Goal: Task Accomplishment & Management: Manage account settings

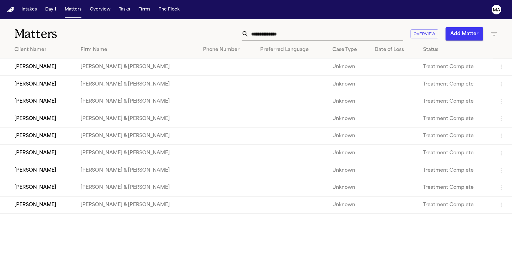
click at [355, 27] on input "text" at bounding box center [326, 33] width 155 height 13
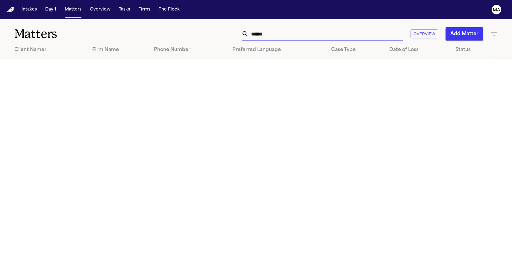
type input "*****"
click at [496, 30] on icon "button" at bounding box center [494, 33] width 7 height 7
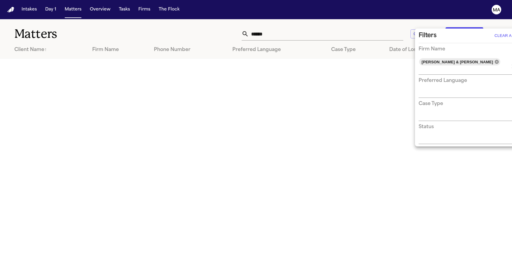
click at [495, 59] on icon at bounding box center [497, 61] width 5 height 5
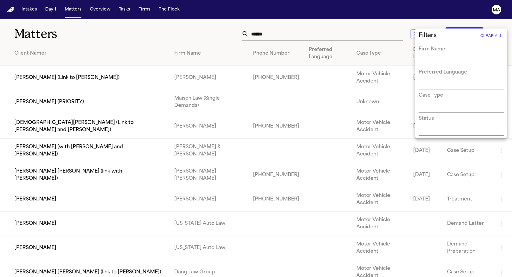
click at [380, 26] on div at bounding box center [256, 138] width 512 height 277
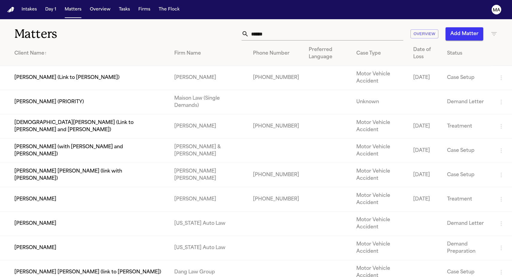
click at [48, 236] on td "[PERSON_NAME]" at bounding box center [85, 248] width 170 height 24
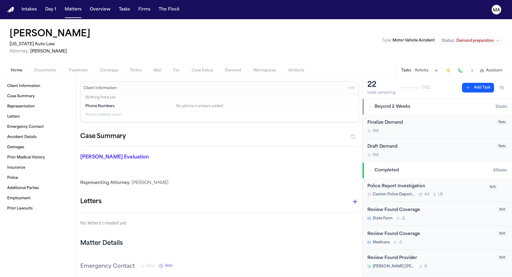
click at [250, 73] on span "button" at bounding box center [265, 73] width 30 height 1
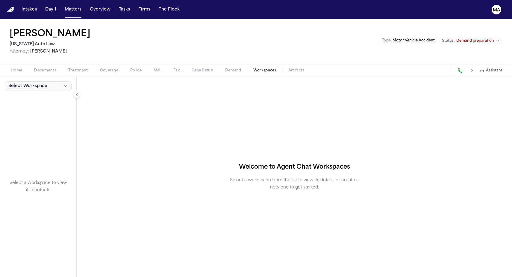
click at [18, 83] on span "Select Workspace" at bounding box center [27, 86] width 39 height 6
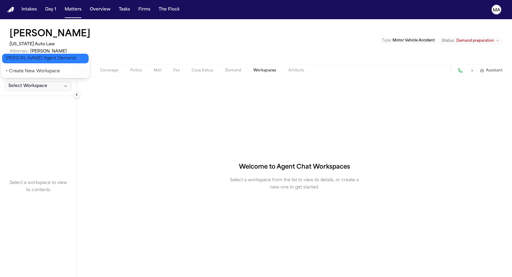
click at [22, 58] on button "[PERSON_NAME] Agent Demand" at bounding box center [45, 59] width 87 height 10
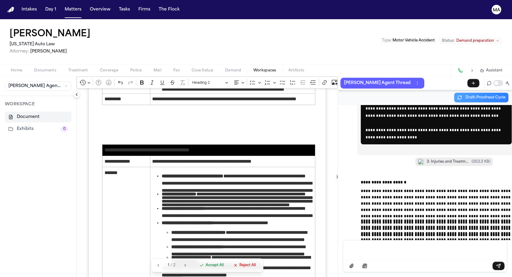
scroll to position [1285, 0]
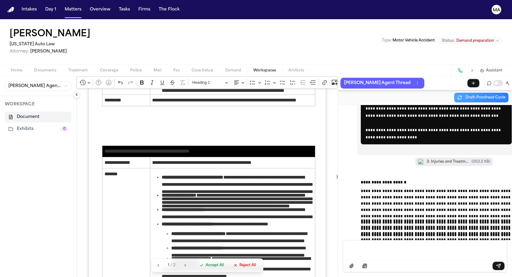
click at [206, 267] on span "Accept All" at bounding box center [215, 265] width 18 height 5
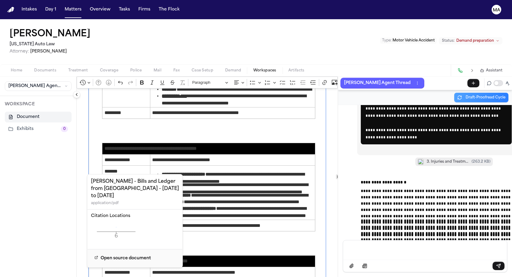
scroll to position [1720, 0]
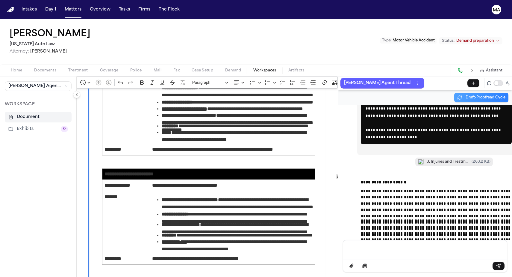
scroll to position [1721, 0]
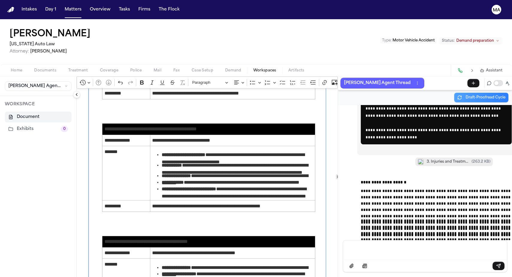
click at [367, 252] on p "Message input" at bounding box center [426, 249] width 150 height 6
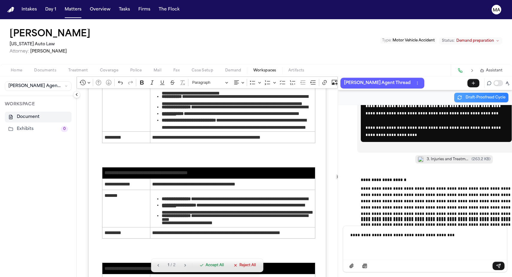
scroll to position [1834, 0]
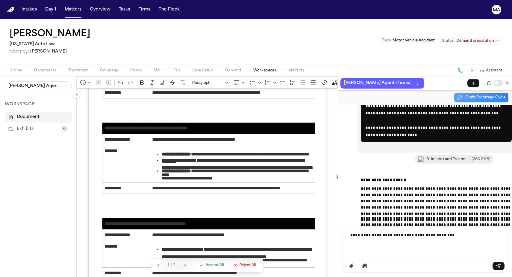
click at [206, 267] on span "Accept All" at bounding box center [215, 265] width 18 height 5
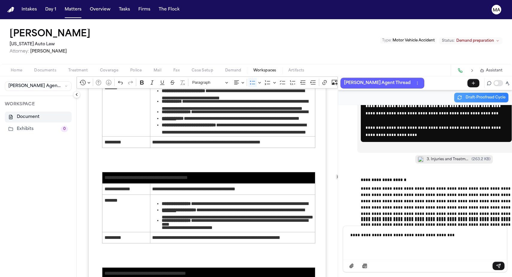
scroll to position [1876, 0]
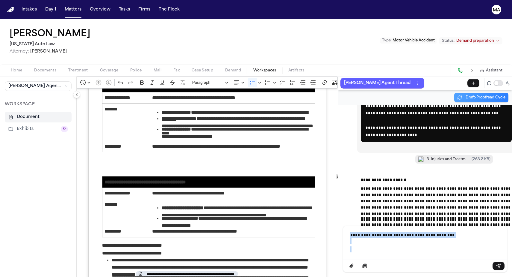
drag, startPoint x: 347, startPoint y: 258, endPoint x: 344, endPoint y: 249, distance: 9.6
click at [347, 249] on div "**********" at bounding box center [425, 242] width 157 height 32
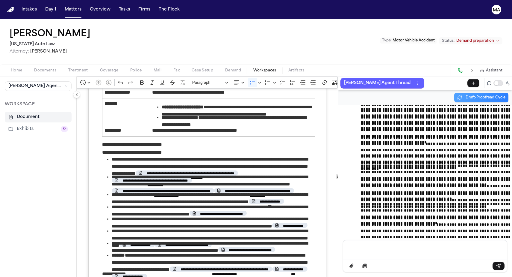
scroll to position [1972, 0]
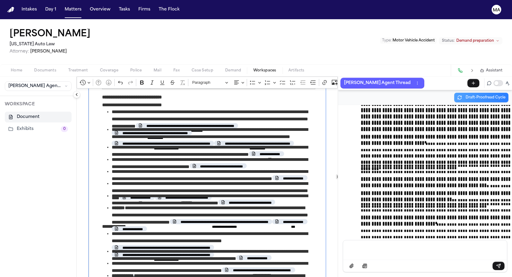
scroll to position [2043, 0]
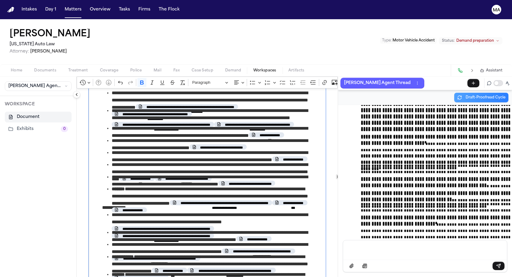
drag, startPoint x: 77, startPoint y: 132, endPoint x: 203, endPoint y: 234, distance: 162.4
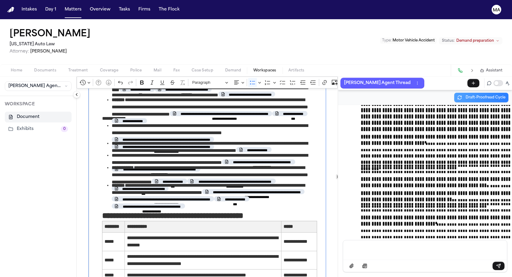
scroll to position [2295, 0]
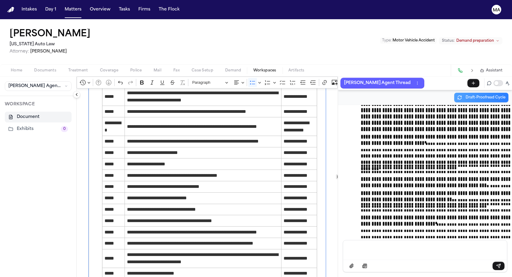
click at [363, 251] on p "Message input" at bounding box center [426, 249] width 150 height 6
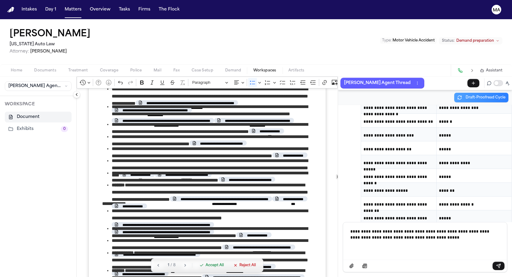
scroll to position [2045, 0]
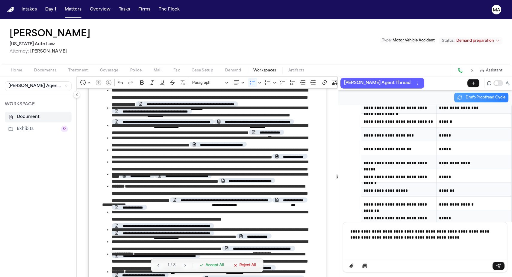
click at [206, 267] on span "Accept All" at bounding box center [215, 265] width 18 height 5
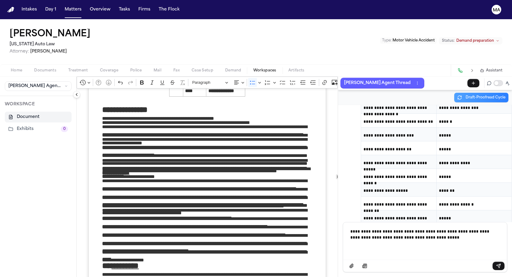
scroll to position [0, 0]
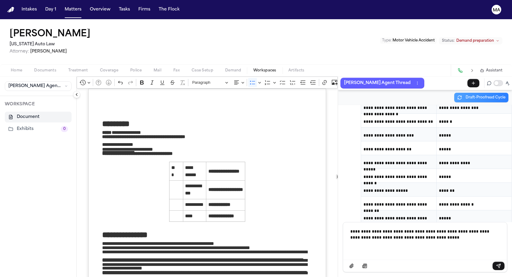
click at [394, 79] on icon "Editor toolbar" at bounding box center [397, 82] width 6 height 6
click at [386, 94] on icon "Dropdown toolbar" at bounding box center [387, 95] width 2 height 2
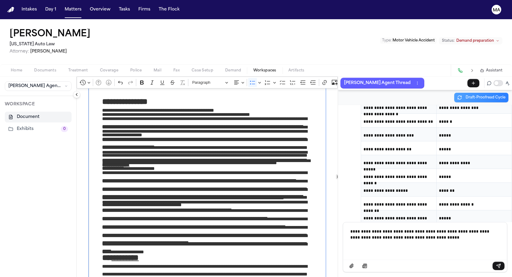
scroll to position [85, 0]
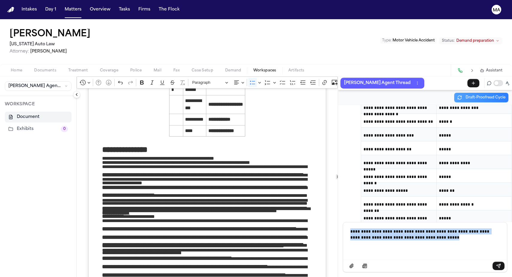
drag, startPoint x: 367, startPoint y: 251, endPoint x: 337, endPoint y: 241, distance: 31.2
click at [343, 241] on div "**********" at bounding box center [425, 247] width 165 height 50
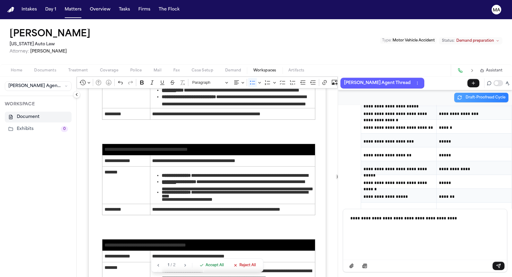
scroll to position [1792, 0]
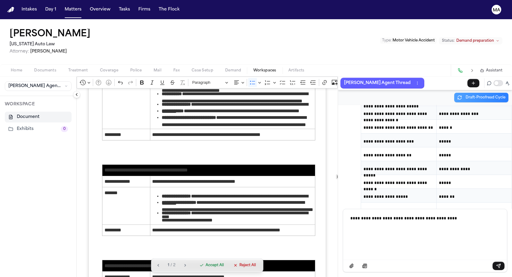
click at [174, 201] on div "**********" at bounding box center [207, 24] width 238 height 3457
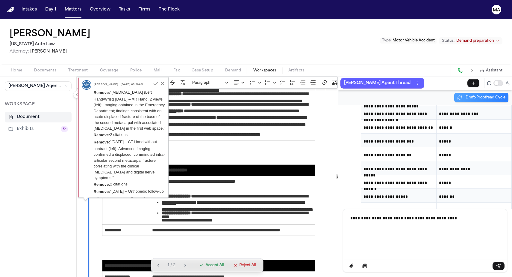
click at [206, 267] on span "Accept All" at bounding box center [215, 265] width 18 height 5
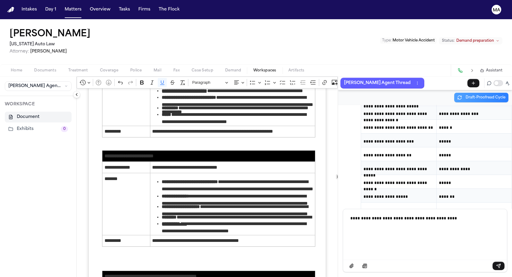
scroll to position [1596, 0]
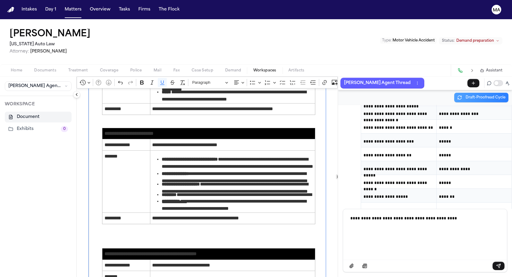
drag, startPoint x: 289, startPoint y: 235, endPoint x: 76, endPoint y: 77, distance: 265.4
click at [88, 77] on div "**********" at bounding box center [207, 24] width 238 height 3064
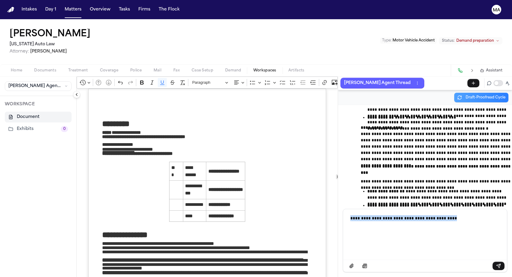
scroll to position [21818, 0]
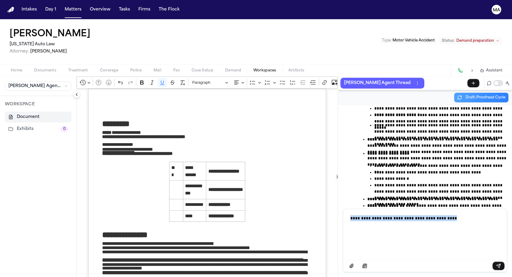
drag, startPoint x: 426, startPoint y: 242, endPoint x: 317, endPoint y: 236, distance: 109.2
click at [317, 236] on div "**********" at bounding box center [295, 176] width 436 height 200
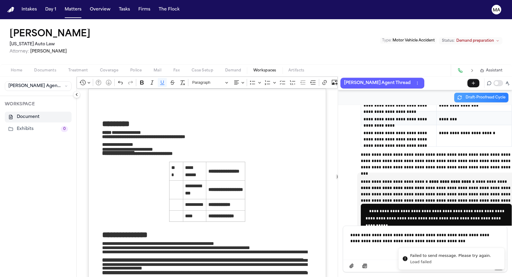
scroll to position [24982, 0]
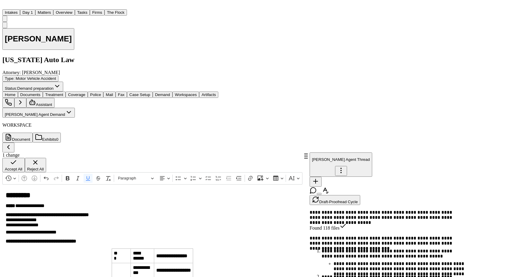
scroll to position [1892, 0]
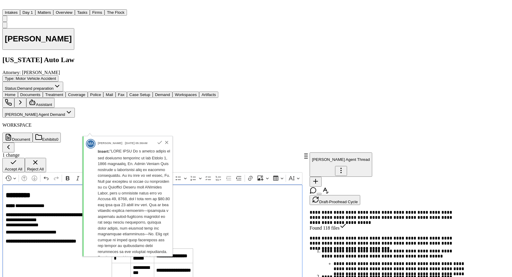
drag, startPoint x: 174, startPoint y: 173, endPoint x: 76, endPoint y: 140, distance: 104.0
click at [22, 171] on span "Accept All" at bounding box center [14, 169] width 18 height 4
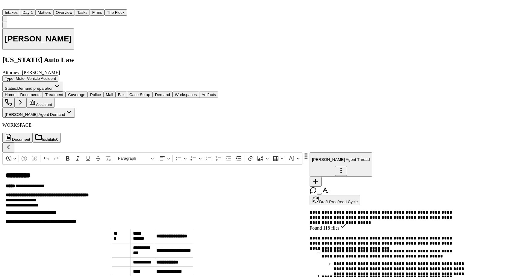
drag, startPoint x: 142, startPoint y: 169, endPoint x: 71, endPoint y: 139, distance: 76.8
copy div "**********"
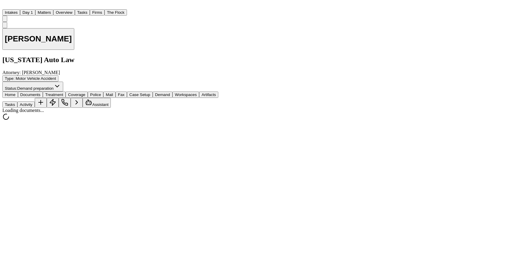
click at [31, 92] on span "Documents" at bounding box center [30, 94] width 20 height 4
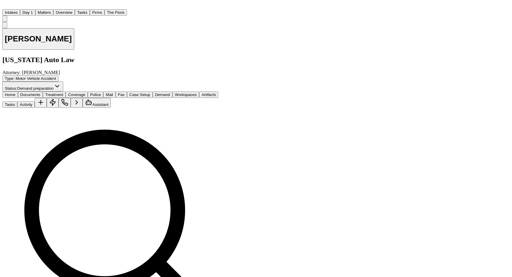
scroll to position [374, 0]
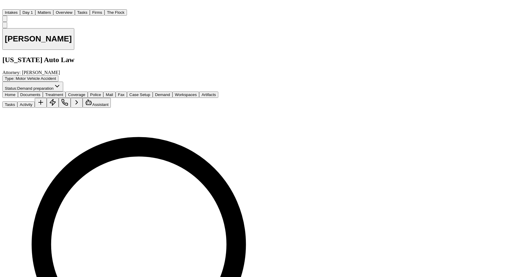
click at [108, 102] on span "Assistant" at bounding box center [100, 104] width 16 height 4
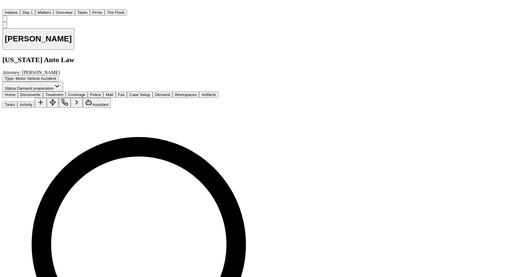
scroll to position [25245, 0]
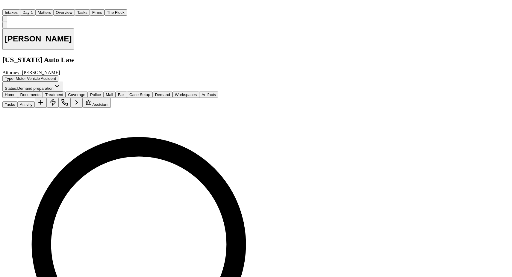
scroll to position [26046, 0]
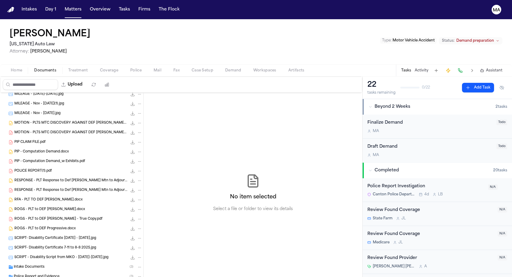
scroll to position [355, 0]
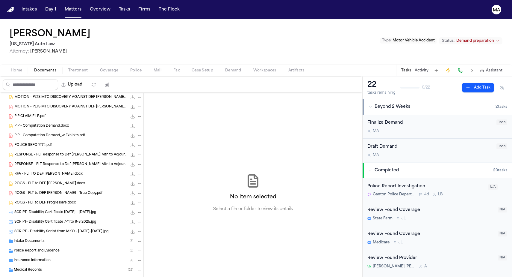
click at [44, 246] on div "Police Report and Evidence ( 3 )" at bounding box center [72, 251] width 144 height 10
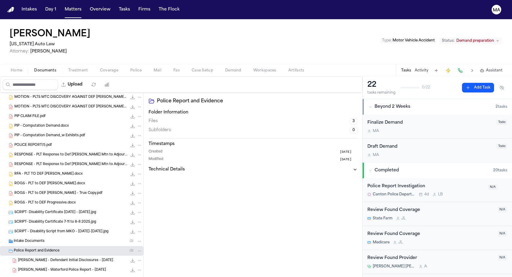
click at [40, 267] on span "[PERSON_NAME] - Waterford Police Report - [DATE]" at bounding box center [62, 269] width 88 height 5
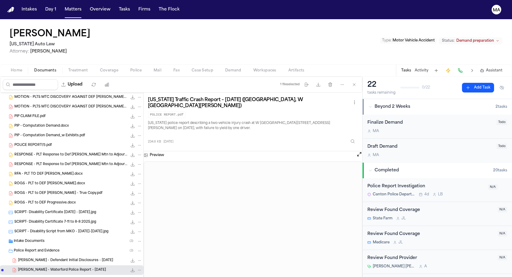
click at [498, 68] on span "Assistant" at bounding box center [494, 70] width 16 height 5
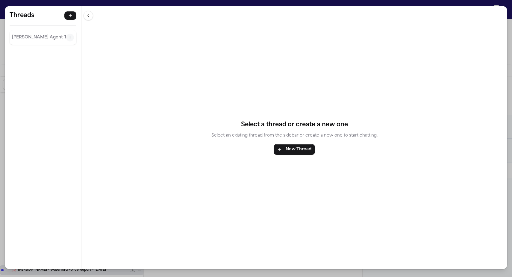
click at [25, 30] on div "[PERSON_NAME] Agent Thread" at bounding box center [43, 37] width 67 height 14
click at [28, 34] on p "[PERSON_NAME] Agent Thread" at bounding box center [39, 37] width 54 height 7
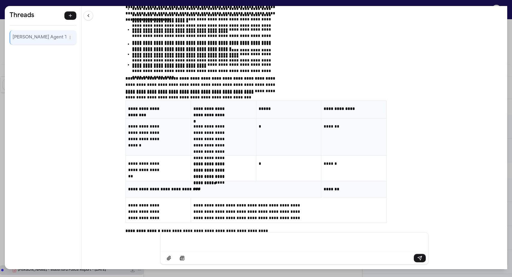
scroll to position [27141, 0]
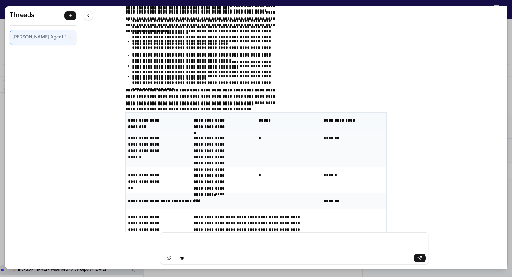
click at [94, 1] on div "**********" at bounding box center [256, 138] width 512 height 277
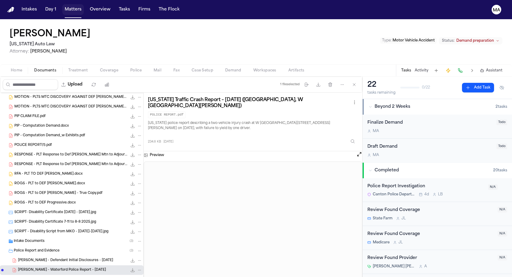
click at [62, 6] on button "Matters" at bounding box center [73, 9] width 22 height 11
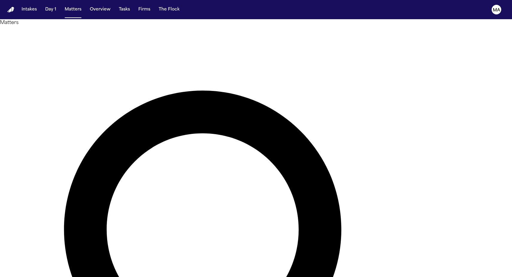
drag, startPoint x: 348, startPoint y: 27, endPoint x: 45, endPoint y: 58, distance: 304.5
click at [45, 59] on main "**********" at bounding box center [256, 147] width 512 height 257
type input "*********"
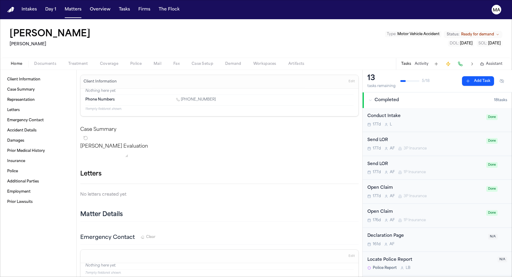
click at [34, 61] on span "Documents" at bounding box center [45, 63] width 22 height 5
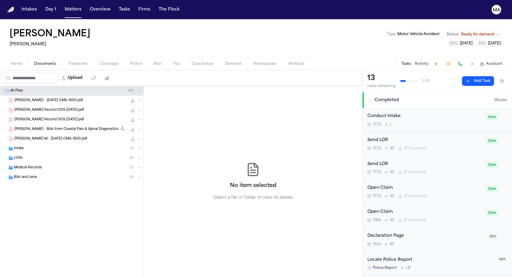
click at [35, 163] on div "Medical Records ( 7 )" at bounding box center [72, 168] width 144 height 10
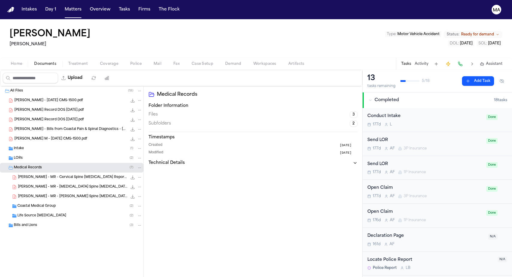
click at [40, 222] on div "Bills and Liens ( 3 )" at bounding box center [78, 224] width 129 height 5
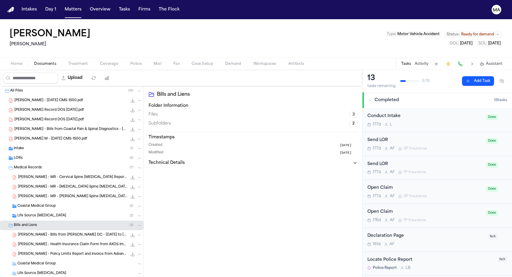
click at [47, 249] on div "L. Chapman - Policy Limits Report and Invoice from Advanced Legal Research - 3.…" at bounding box center [72, 254] width 144 height 10
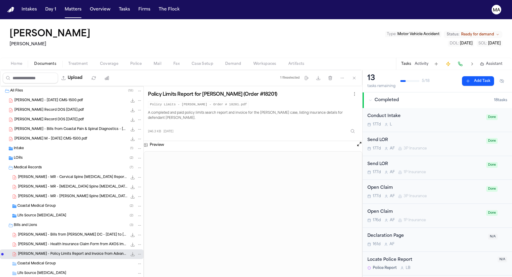
click at [43, 242] on span "L. Chapman - Health Insurance Claim Form from AXOS Imaging - 3.19.25" at bounding box center [72, 244] width 109 height 5
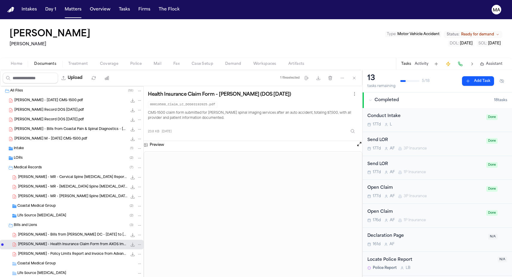
click at [40, 230] on div "L. Chapman - Bills from Chase Parlett DC - 3.5.25 to 6.11.25 25.9 KB • PDF" at bounding box center [72, 235] width 144 height 10
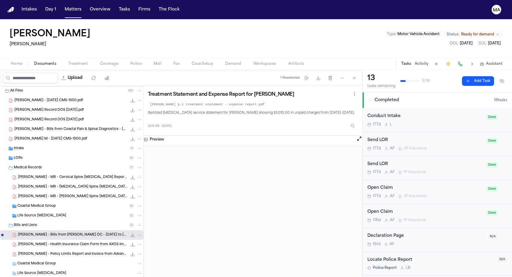
click at [225, 61] on span "Demand" at bounding box center [233, 63] width 16 height 5
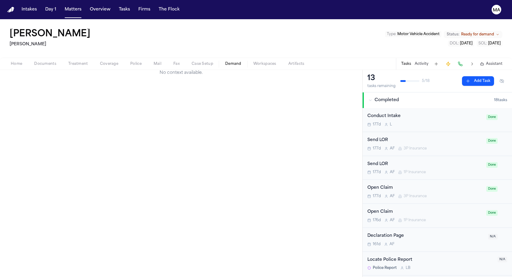
click at [172, 22] on div "[PERSON_NAME] [PERSON_NAME] Le Type : Motor Vehicle Accident Status: Ready for …" at bounding box center [256, 38] width 512 height 38
click at [225, 61] on span "Demand" at bounding box center [233, 63] width 16 height 5
click at [12, 61] on span "Home" at bounding box center [16, 63] width 11 height 5
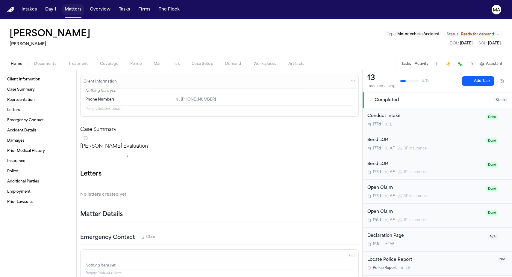
click at [62, 7] on button "Matters" at bounding box center [73, 9] width 22 height 11
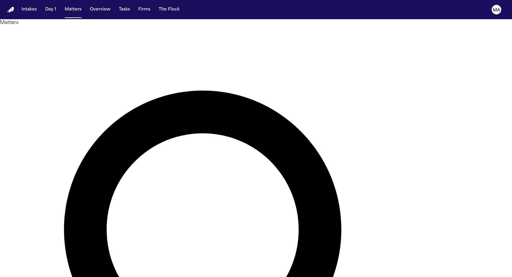
type input "**********"
drag, startPoint x: 376, startPoint y: 26, endPoint x: 40, endPoint y: 55, distance: 336.9
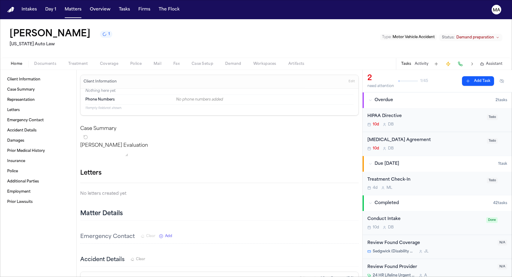
click at [34, 61] on span "Documents" at bounding box center [45, 63] width 22 height 5
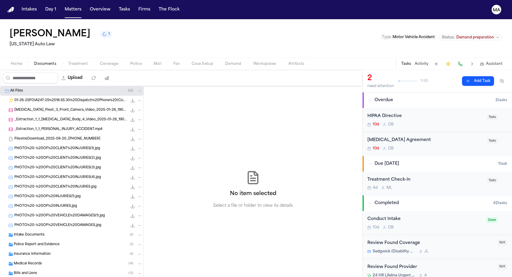
click at [225, 61] on span "Demand" at bounding box center [233, 63] width 16 height 5
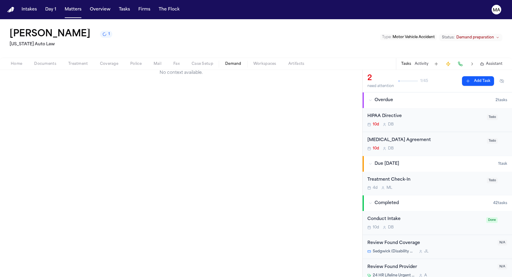
click at [254, 61] on span "Workspaces" at bounding box center [265, 63] width 23 height 5
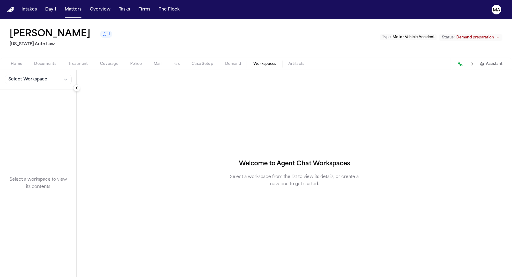
click at [219, 60] on button "Demand" at bounding box center [233, 63] width 28 height 7
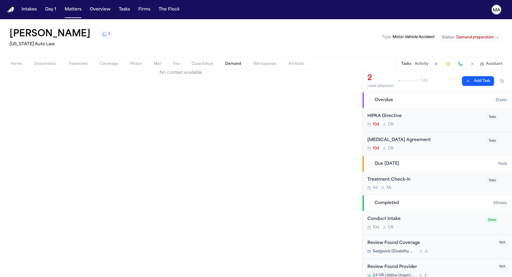
click at [175, 70] on div "No context available." at bounding box center [181, 173] width 363 height 207
click at [503, 61] on span "Assistant" at bounding box center [494, 63] width 16 height 5
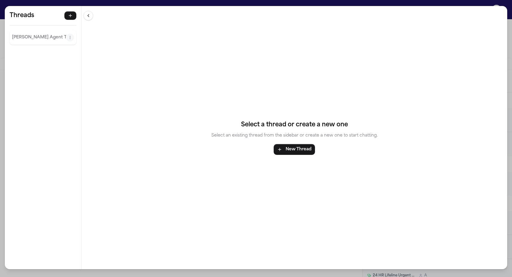
click at [14, 17] on div "Threads [PERSON_NAME] Agent Thread" at bounding box center [43, 28] width 76 height 45
click at [15, 30] on div "[PERSON_NAME] Agent Thread" at bounding box center [43, 37] width 67 height 14
click at [13, 34] on p "[PERSON_NAME] Agent Thread" at bounding box center [39, 37] width 54 height 7
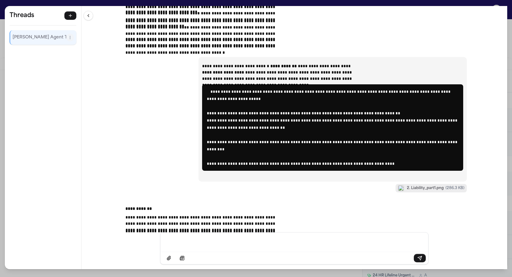
scroll to position [17378, 0]
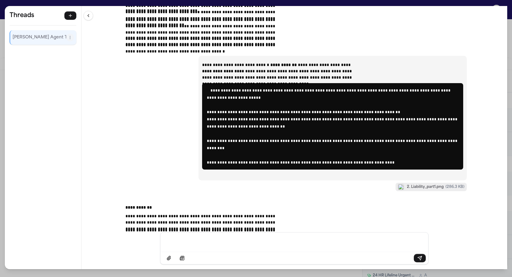
click at [293, 249] on div "Message input" at bounding box center [294, 241] width 261 height 18
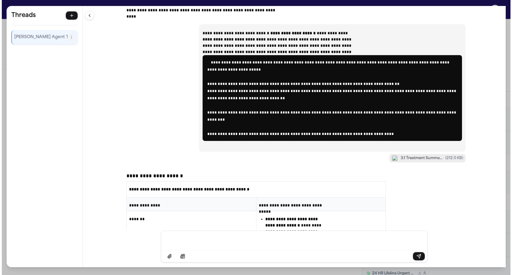
scroll to position [18228, 0]
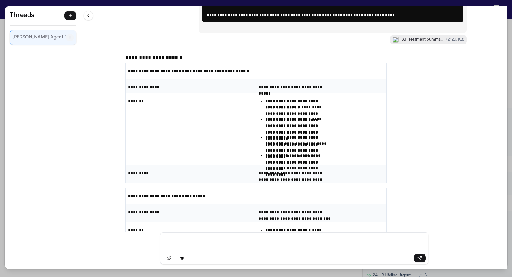
click at [273, 249] on div "Message input" at bounding box center [294, 241] width 261 height 18
click at [130, 193] on div "**********" at bounding box center [295, 119] width 426 height 226
click at [138, 3] on div "**********" at bounding box center [256, 138] width 512 height 277
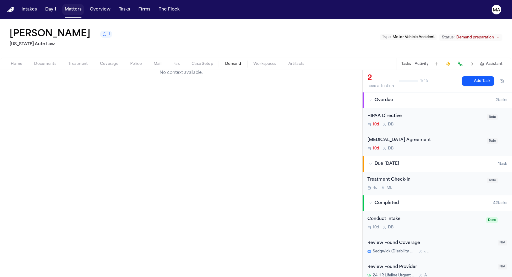
click at [62, 5] on button "Matters" at bounding box center [73, 9] width 22 height 11
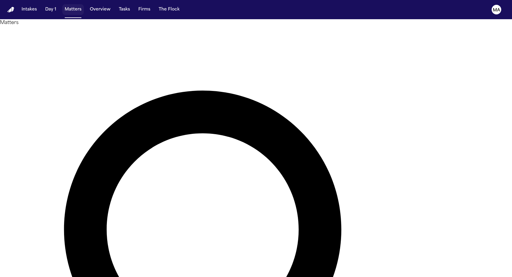
drag, startPoint x: 377, startPoint y: 23, endPoint x: 324, endPoint y: 19, distance: 53.5
type input "**********"
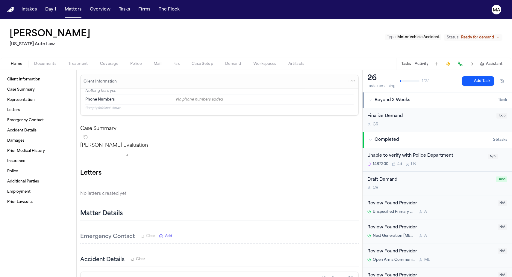
click at [36, 61] on span "Documents" at bounding box center [45, 63] width 22 height 5
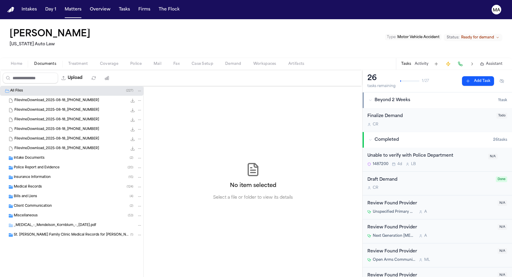
click at [43, 184] on div "Medical Records ( 124 )" at bounding box center [78, 186] width 129 height 5
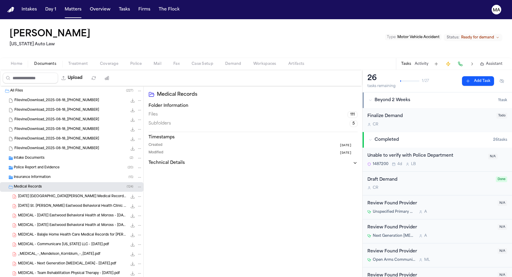
click at [43, 184] on div "Medical Records ( 124 )" at bounding box center [78, 186] width 129 height 5
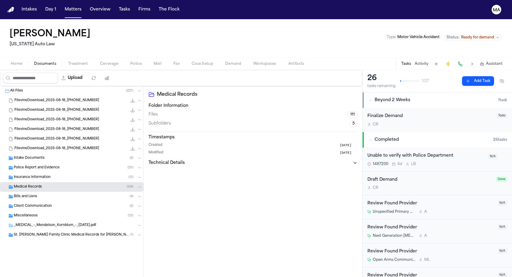
click at [138, 185] on icon "Folder: Medical Records" at bounding box center [140, 187] width 4 height 4
click at [77, 177] on span "Delete" at bounding box center [91, 180] width 32 height 7
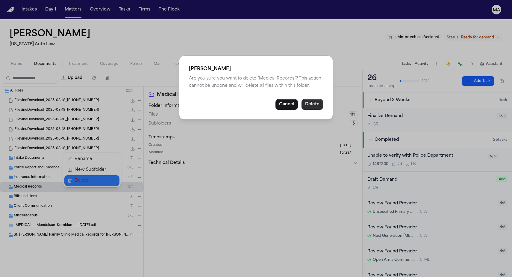
click at [302, 99] on button "Delete" at bounding box center [313, 104] width 22 height 11
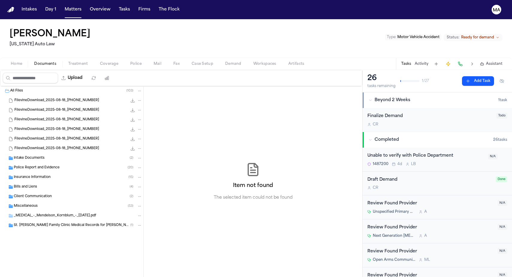
click at [47, 163] on div "Police Report and Evidence ( 20 )" at bounding box center [72, 168] width 144 height 10
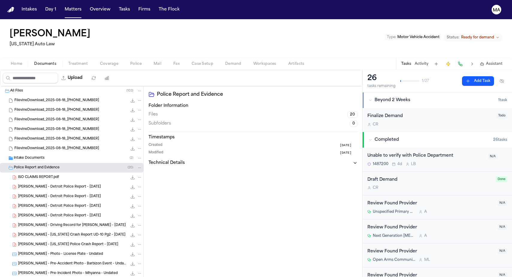
click at [47, 165] on span "Police Report and Evidence" at bounding box center [37, 167] width 46 height 5
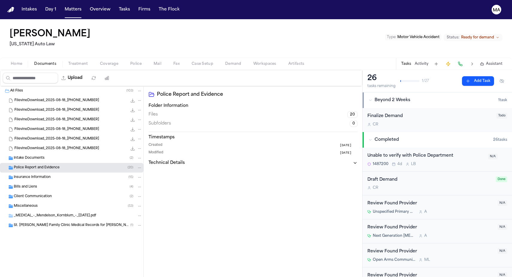
click at [54, 203] on div "Miscellaneous ( 53 )" at bounding box center [78, 205] width 129 height 5
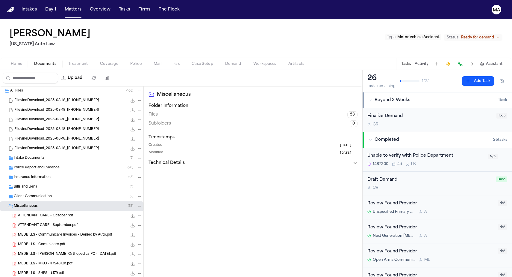
click at [52, 203] on div "Miscellaneous ( 53 )" at bounding box center [78, 205] width 129 height 5
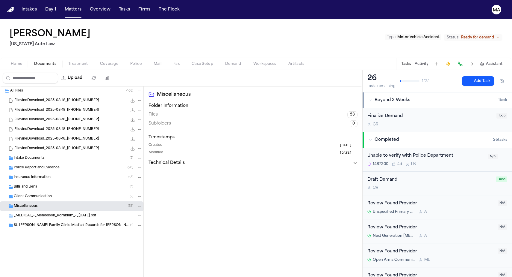
click at [138, 204] on icon "Folder: Miscellaneous" at bounding box center [140, 206] width 4 height 4
click at [78, 196] on span "Delete" at bounding box center [91, 199] width 32 height 7
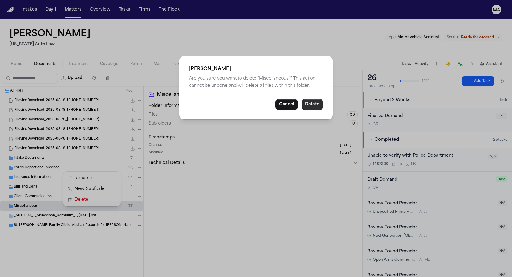
click at [302, 99] on button "Delete" at bounding box center [313, 104] width 22 height 11
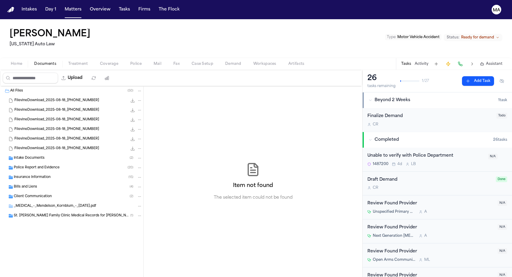
click at [138, 213] on icon "Folder: St. John Family Clinic Medical Records for Mary A. Smith Received on 20…" at bounding box center [140, 215] width 4 height 4
click at [82, 206] on span "Delete" at bounding box center [91, 209] width 32 height 7
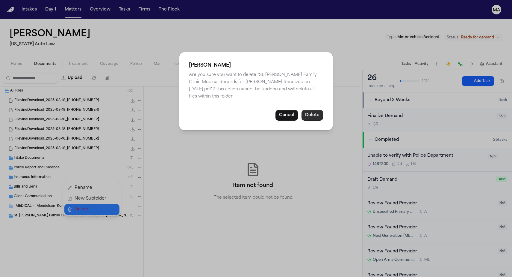
click at [302, 110] on button "Delete" at bounding box center [313, 115] width 22 height 11
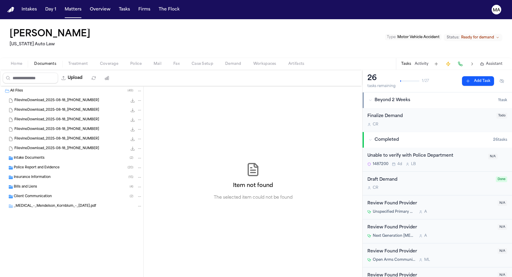
click at [138, 185] on icon "Folder: Bills and Liens" at bounding box center [140, 187] width 4 height 4
click at [83, 175] on button "Delete" at bounding box center [91, 180] width 55 height 11
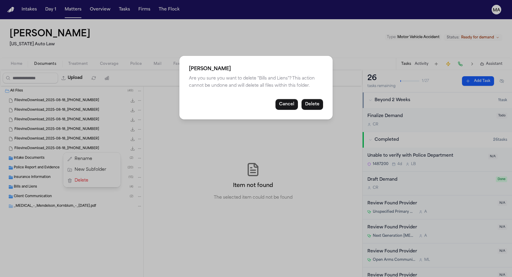
click at [295, 86] on div "Delete Folder Are you sure you want to delete "Bills and Liens"? This action ca…" at bounding box center [256, 88] width 153 height 64
click at [302, 99] on button "Delete" at bounding box center [313, 104] width 22 height 11
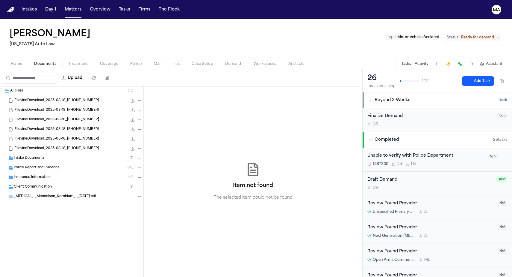
click at [37, 182] on div "Client Communication ( 2 )" at bounding box center [72, 187] width 144 height 10
click at [37, 184] on span "Client Communication" at bounding box center [33, 186] width 38 height 5
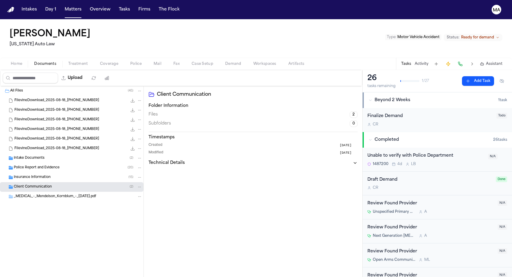
click at [37, 184] on span "Client Communication" at bounding box center [33, 186] width 38 height 5
click at [144, 134] on div "Client Communication Folder Information Files 2 Subfolders 0 Timestamps Created…" at bounding box center [253, 181] width 219 height 191
click at [58, 73] on button "Upload" at bounding box center [72, 78] width 28 height 11
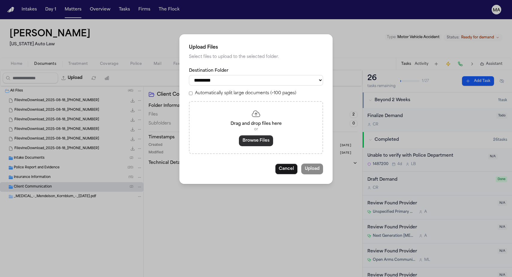
click at [256, 135] on button "Browse Files" at bounding box center [256, 140] width 34 height 11
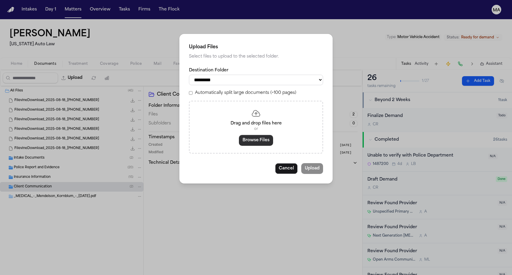
click at [253, 135] on button "Browse Files" at bounding box center [256, 140] width 34 height 11
select select "**********"
click at [275, 163] on button "Cancel" at bounding box center [286, 168] width 22 height 11
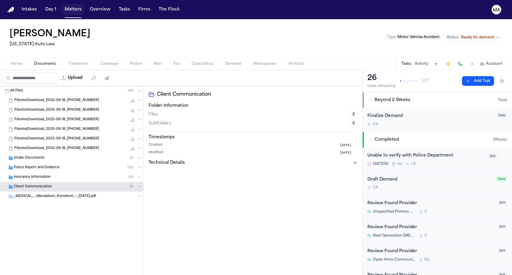
click at [62, 6] on button "Matters" at bounding box center [73, 9] width 22 height 11
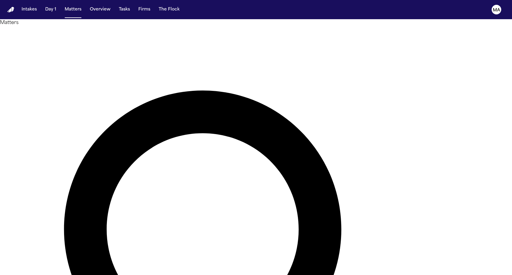
drag, startPoint x: 389, startPoint y: 23, endPoint x: 332, endPoint y: 27, distance: 57.1
type input "*******"
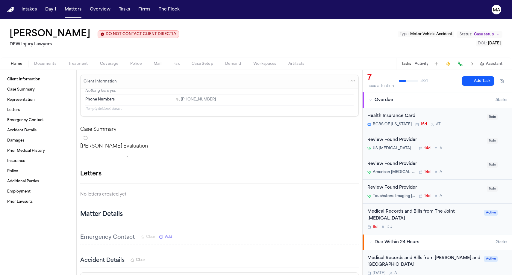
click at [36, 61] on span "Documents" at bounding box center [45, 63] width 22 height 5
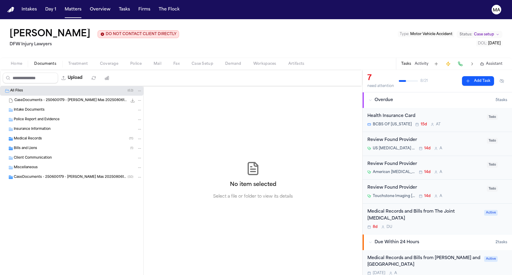
click at [28, 60] on button "Documents" at bounding box center [45, 63] width 34 height 7
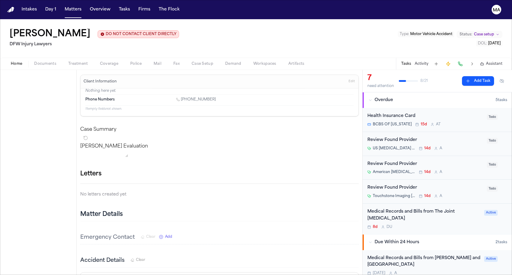
click at [15, 61] on span "Home" at bounding box center [16, 63] width 11 height 5
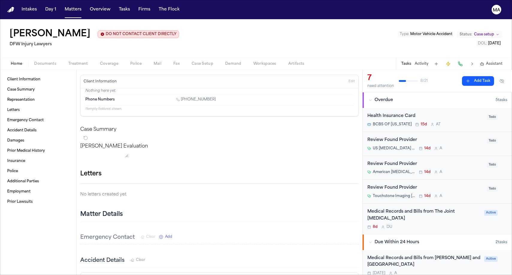
click at [39, 60] on button "Documents" at bounding box center [45, 63] width 34 height 7
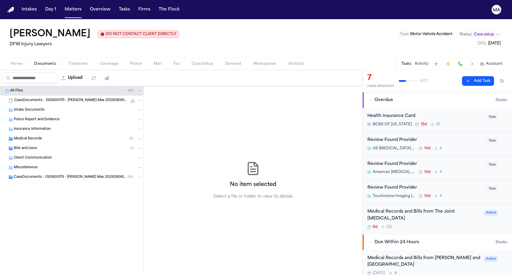
click at [16, 60] on button "Home" at bounding box center [16, 63] width 23 height 7
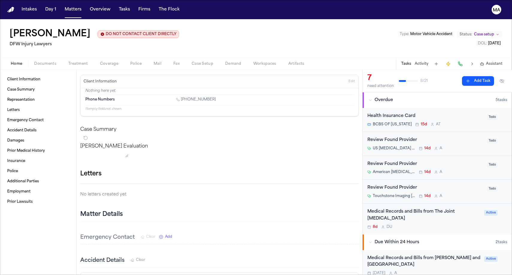
click at [34, 61] on span "Documents" at bounding box center [45, 63] width 22 height 5
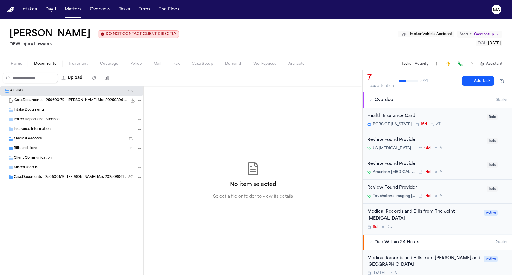
click at [31, 134] on div "Medical Records ( 11 )" at bounding box center [72, 139] width 144 height 10
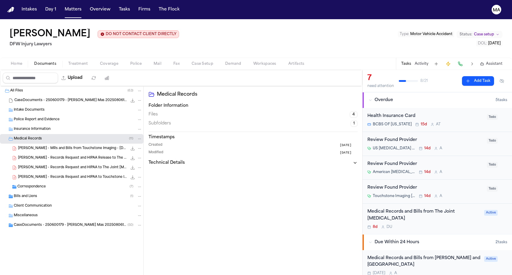
click at [499, 61] on span "Assistant" at bounding box center [494, 63] width 16 height 5
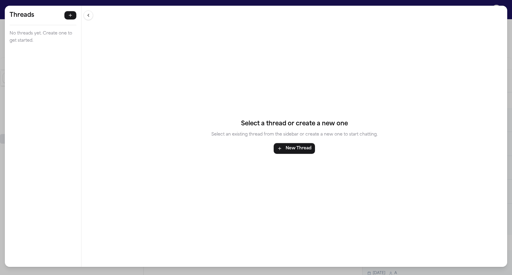
click at [116, 4] on div "Threads No threads yet. Create one to get started. Threads No threads yet. Crea…" at bounding box center [256, 137] width 512 height 275
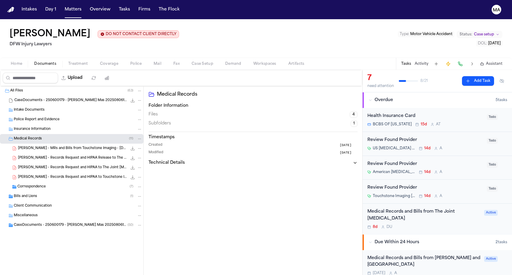
click at [44, 153] on div "V. Hansken - Records Request and HIPAA Release to The Joint Chiropractic - 8.8.…" at bounding box center [72, 158] width 144 height 10
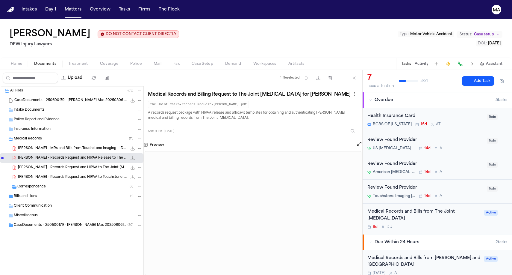
click at [68, 61] on span "Treatment" at bounding box center [78, 63] width 20 height 5
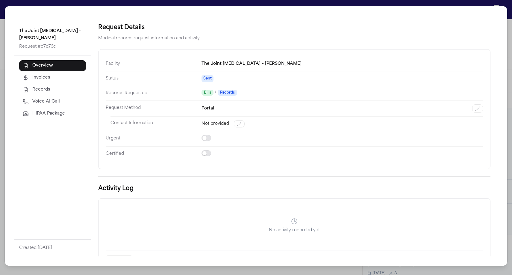
click at [141, 6] on div "The Joint Chiropractic – Murphy Request # c7d76c Overview Invoices Records Voic…" at bounding box center [256, 137] width 512 height 275
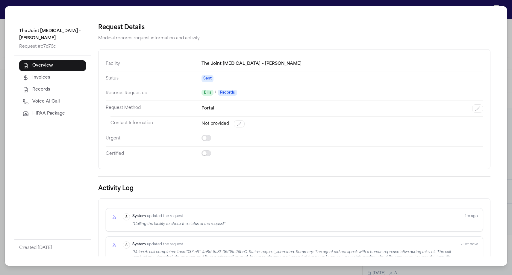
click at [36, 96] on button "Voice AI Call" at bounding box center [52, 101] width 67 height 11
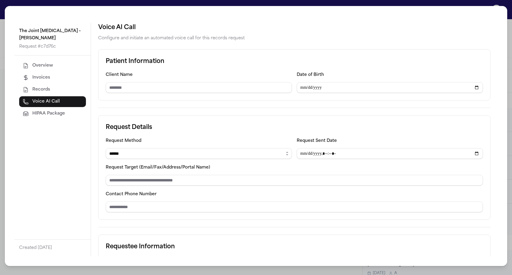
click at [170, 6] on div "**********" at bounding box center [256, 137] width 512 height 275
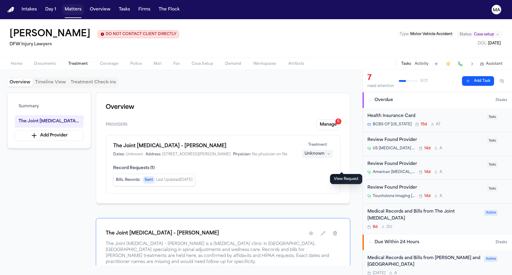
click at [62, 7] on button "Matters" at bounding box center [73, 9] width 22 height 11
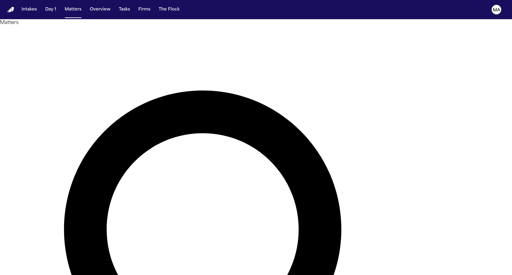
drag, startPoint x: 366, startPoint y: 31, endPoint x: 364, endPoint y: 25, distance: 6.6
drag, startPoint x: 353, startPoint y: 24, endPoint x: 301, endPoint y: 25, distance: 51.9
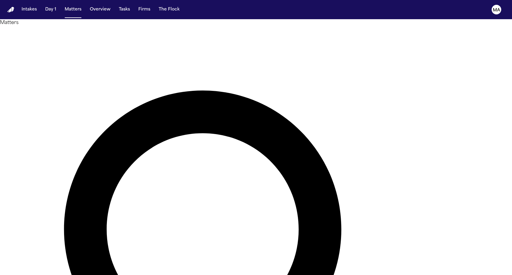
type input "*********"
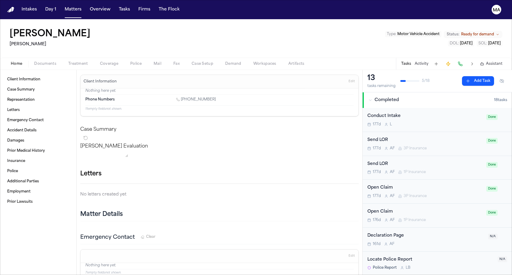
click at [209, 23] on div "Lisa Chapman Albert Le Type : Motor Vehicle Accident Status: Ready for demand D…" at bounding box center [256, 38] width 512 height 38
click at [225, 61] on span "Demand" at bounding box center [233, 63] width 16 height 5
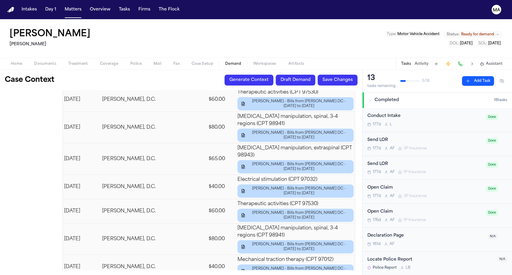
scroll to position [2044, 0]
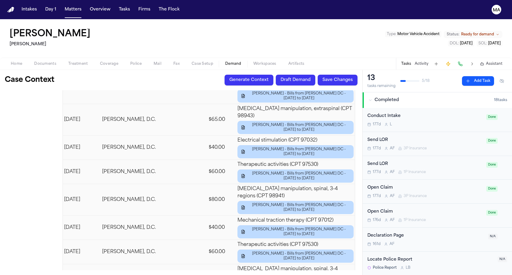
click at [498, 61] on span "Assistant" at bounding box center [494, 63] width 16 height 5
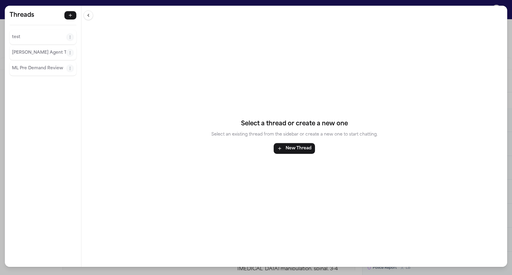
click at [24, 49] on p "[PERSON_NAME] Agent Thread" at bounding box center [39, 52] width 54 height 7
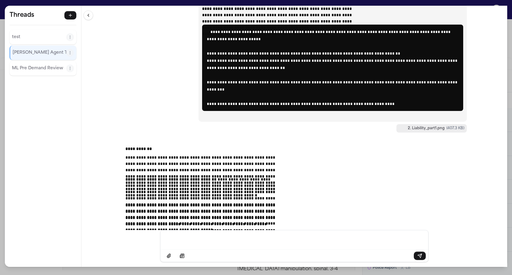
scroll to position [12489, 0]
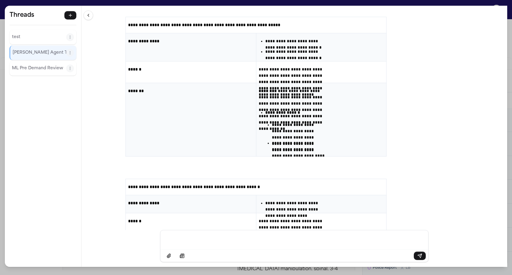
click at [262, 242] on p "Message input" at bounding box center [295, 239] width 254 height 6
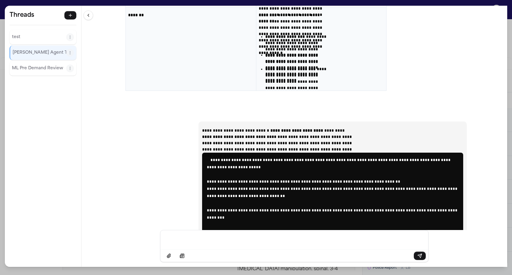
scroll to position [12984, 0]
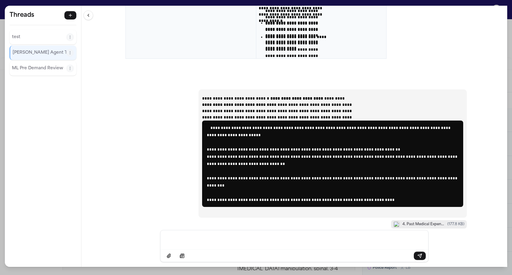
click at [138, 3] on div "**********" at bounding box center [256, 137] width 512 height 275
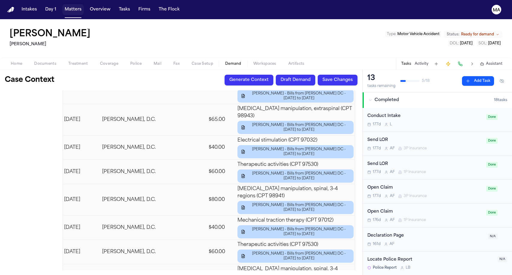
click at [62, 6] on button "Matters" at bounding box center [73, 9] width 22 height 11
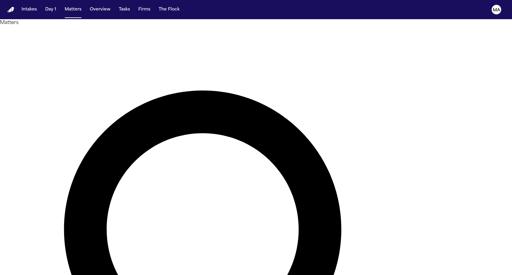
drag, startPoint x: 367, startPoint y: 23, endPoint x: 290, endPoint y: 28, distance: 77.5
type input "*"
click at [490, 275] on div at bounding box center [256, 275] width 512 height 0
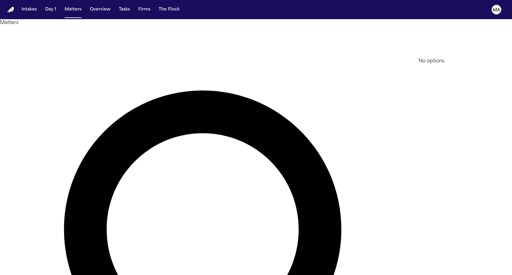
type input "*"
type input "****"
click at [465, 64] on li "[PERSON_NAME] & [PERSON_NAME]" at bounding box center [461, 65] width 85 height 14
click at [252, 275] on div at bounding box center [256, 275] width 512 height 0
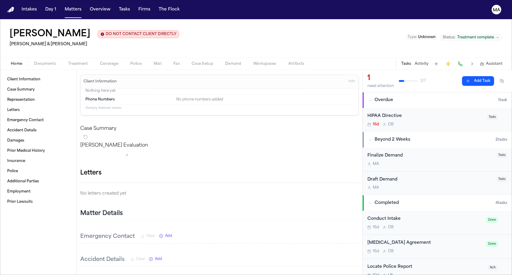
click at [34, 61] on span "Documents" at bounding box center [45, 63] width 22 height 5
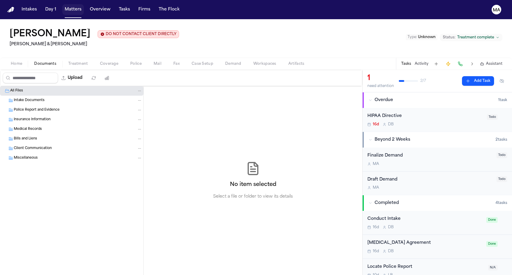
click at [62, 7] on button "Matters" at bounding box center [73, 9] width 22 height 11
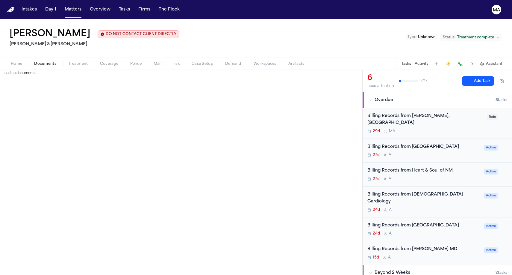
click at [31, 67] on span "button" at bounding box center [45, 67] width 29 height 1
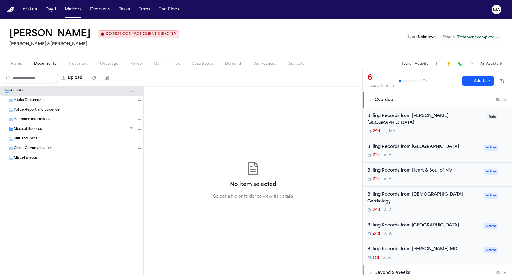
click at [35, 134] on div "Bills and Liens" at bounding box center [72, 139] width 144 height 10
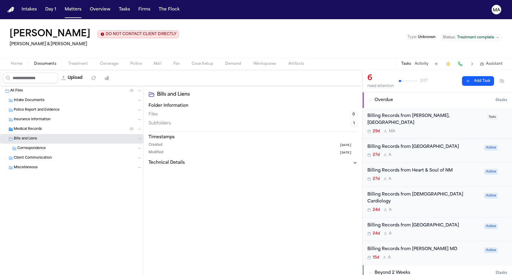
click at [34, 126] on div "Medical Records ( 3 )" at bounding box center [78, 128] width 129 height 5
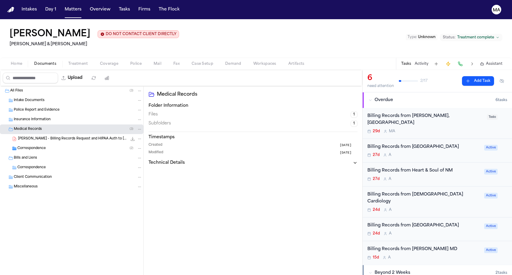
click at [38, 146] on span "Correspondence" at bounding box center [31, 148] width 28 height 5
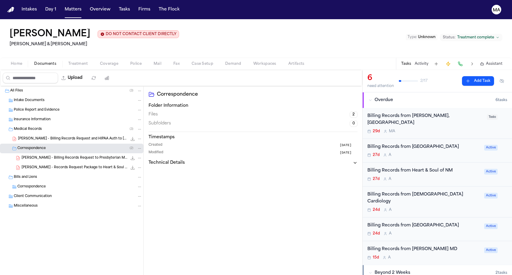
click at [46, 165] on span "A. Martinez - Records Request Package to Heart & Soul of NM - 7.22.25" at bounding box center [75, 167] width 106 height 5
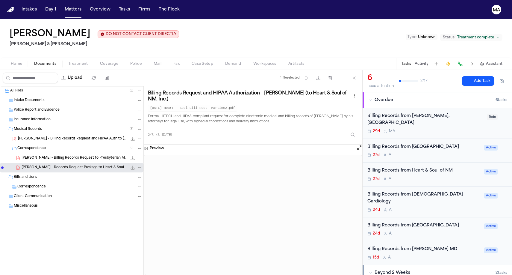
click at [46, 156] on span "A. Martinez - Billing Records Request to Presbyterian Medical Services - 7.22.25" at bounding box center [75, 158] width 106 height 5
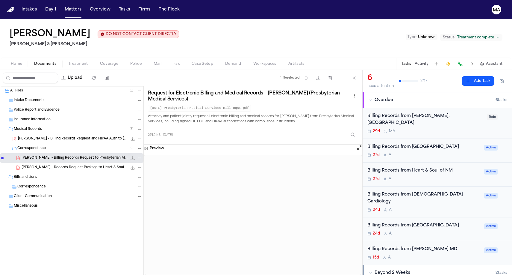
click at [39, 136] on span "A. Martinez - Billing Records Request and HIPAA Auth to Roland Sanchez MD - 7.2…" at bounding box center [72, 138] width 109 height 5
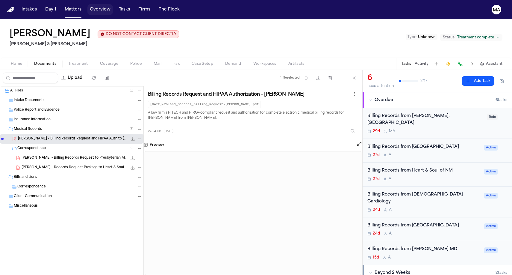
click at [88, 6] on button "Overview" at bounding box center [100, 9] width 25 height 11
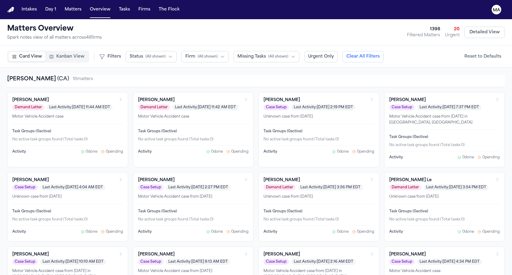
click at [146, 54] on span "( All shown )" at bounding box center [156, 56] width 20 height 5
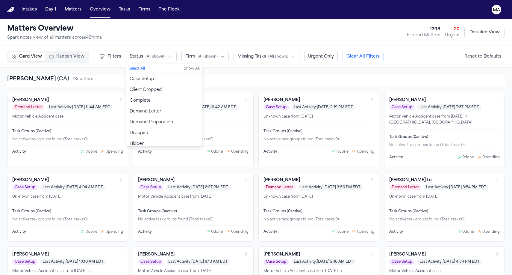
scroll to position [1, 0]
click at [130, 118] on span "Demand Preparation" at bounding box center [151, 121] width 43 height 6
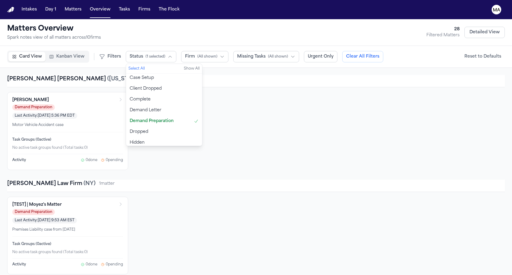
click at [149, 75] on div "Blaska Holm ( Georgia ) 1 matter" at bounding box center [256, 81] width 498 height 12
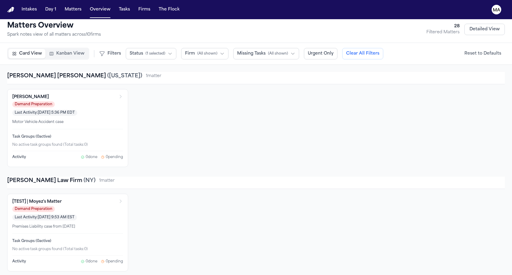
scroll to position [2, 0]
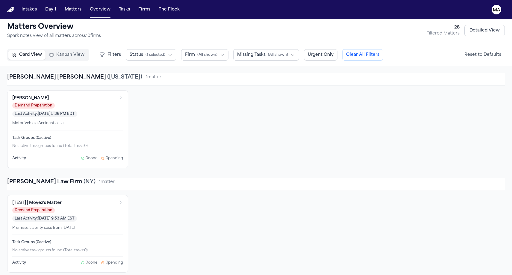
click at [70, 225] on p "Premises Liability case from [DATE]" at bounding box center [67, 228] width 111 height 6
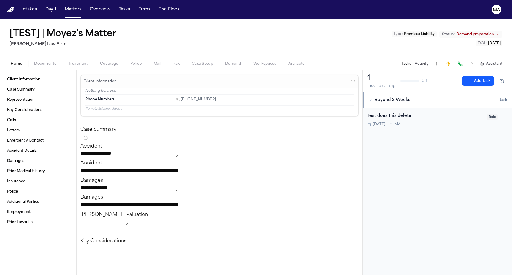
click at [494, 32] on span "Demand preparation" at bounding box center [476, 34] width 38 height 5
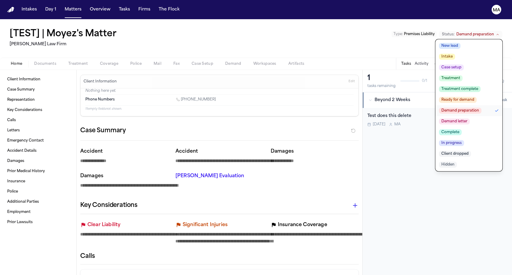
click at [463, 75] on span "Treatment" at bounding box center [451, 78] width 24 height 6
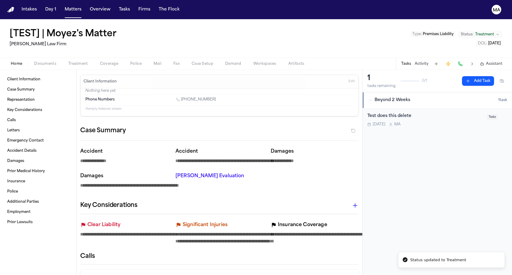
click at [457, 95] on div "1 tasks remaining 0 / 1 Add Task Beyond 2 Weeks 1 task Test does this delete [D…" at bounding box center [438, 172] width 150 height 205
click at [88, 4] on button "Overview" at bounding box center [100, 9] width 25 height 11
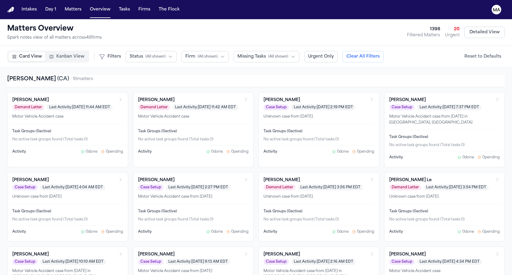
click at [130, 54] on span "Status" at bounding box center [136, 57] width 13 height 6
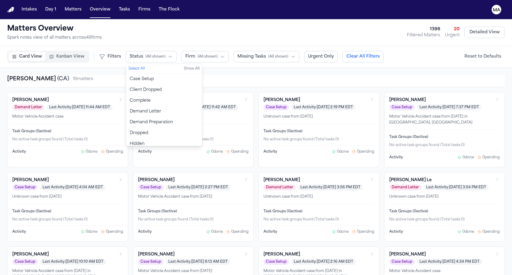
click at [130, 119] on span "Demand Preparation" at bounding box center [151, 122] width 43 height 6
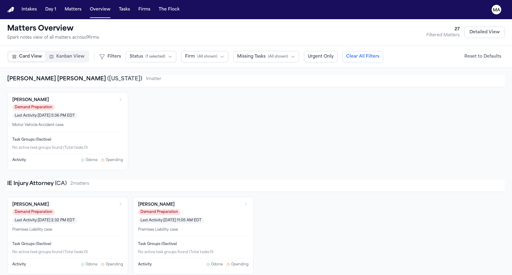
click at [163, 92] on div "[PERSON_NAME] Demand Preparation Last Activity: [DATE] 5:36 PM EDT Motor Vehicl…" at bounding box center [256, 131] width 498 height 78
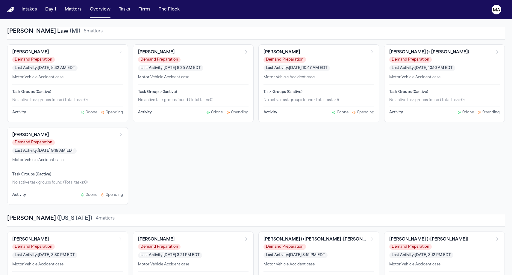
scroll to position [273, 0]
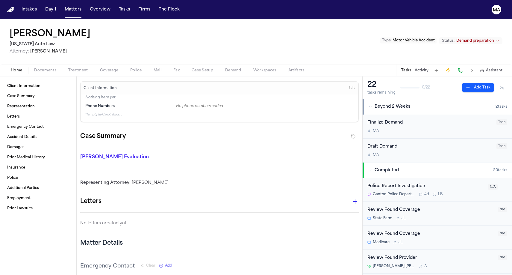
click at [491, 37] on button "Status: Demand preparation" at bounding box center [471, 40] width 64 height 7
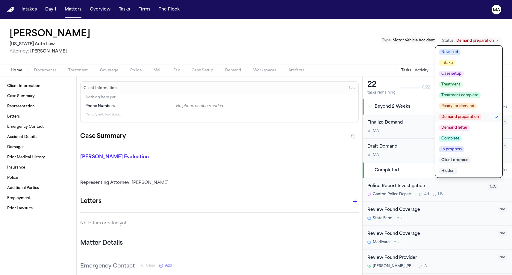
click at [470, 125] on span "Demand letter" at bounding box center [454, 128] width 31 height 6
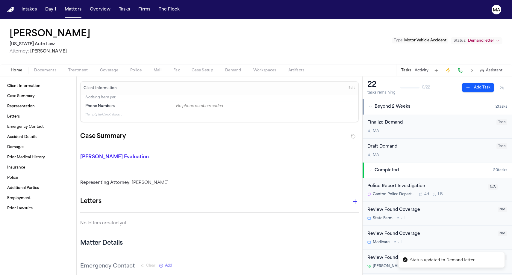
drag, startPoint x: 182, startPoint y: 8, endPoint x: 181, endPoint y: 13, distance: 5.4
click at [182, 8] on nav "Intakes Day 1 Matters Overview Tasks Firms The Flock MA" at bounding box center [256, 9] width 512 height 19
click at [127, 30] on div "[PERSON_NAME] [US_STATE] Auto Law Attorney: [PERSON_NAME] Type : Motor Vehicle …" at bounding box center [256, 41] width 512 height 45
click at [88, 7] on button "Overview" at bounding box center [100, 9] width 25 height 11
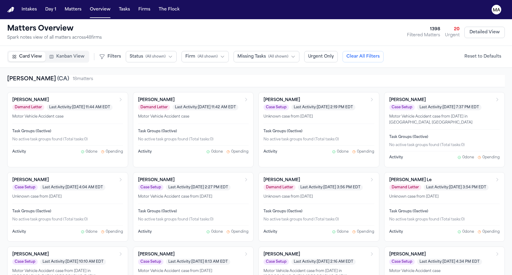
click at [126, 51] on button "Status ( All shown )" at bounding box center [151, 56] width 51 height 11
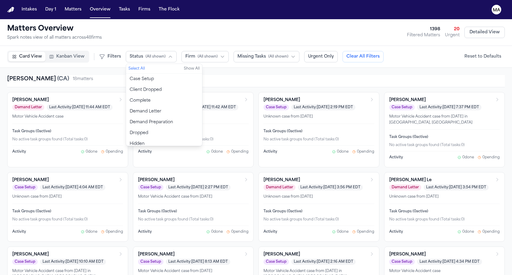
click at [130, 119] on span "Demand Preparation" at bounding box center [151, 122] width 43 height 6
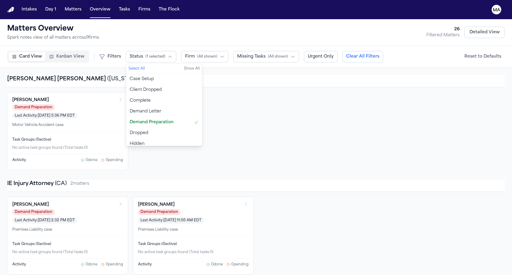
click at [162, 92] on div "[PERSON_NAME] Demand Preparation Last Activity: [DATE] 5:36 PM EDT Motor Vehicl…" at bounding box center [256, 131] width 498 height 78
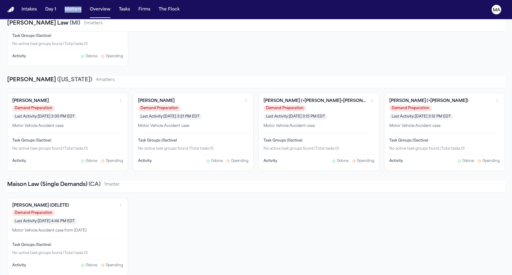
scroll to position [409, 0]
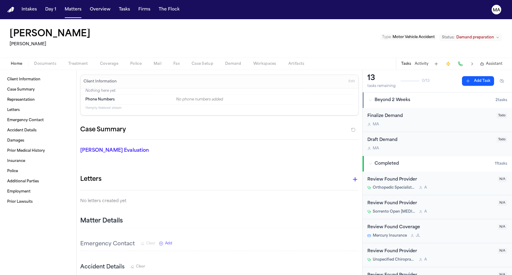
click at [501, 61] on span "Assistant" at bounding box center [494, 63] width 16 height 5
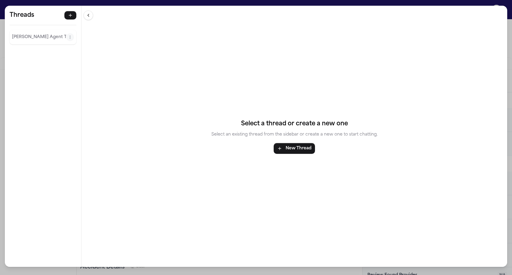
click at [418, 1] on div "Threads [PERSON_NAME] Agent Thread Threads [PERSON_NAME] Agent Thread Select a …" at bounding box center [256, 137] width 512 height 275
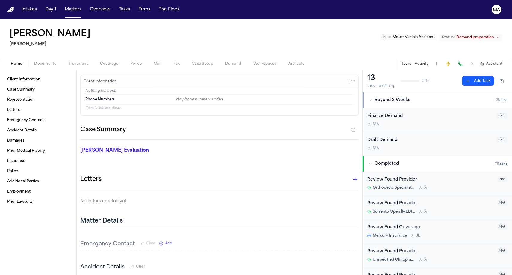
click at [478, 35] on span "Demand preparation" at bounding box center [476, 37] width 38 height 5
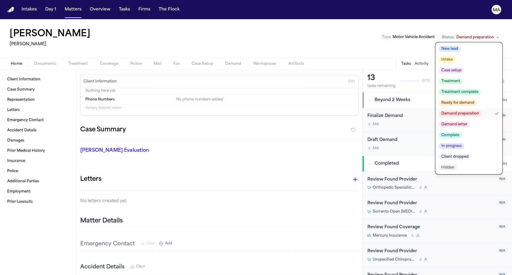
click at [470, 121] on span "Demand letter" at bounding box center [454, 124] width 31 height 6
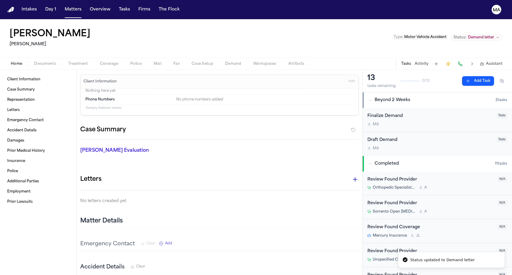
click at [232, 25] on div "[PERSON_NAME] Law Type : Motor Vehicle Accident Status: Demand letter" at bounding box center [256, 38] width 512 height 38
click at [88, 8] on button "Overview" at bounding box center [100, 9] width 25 height 11
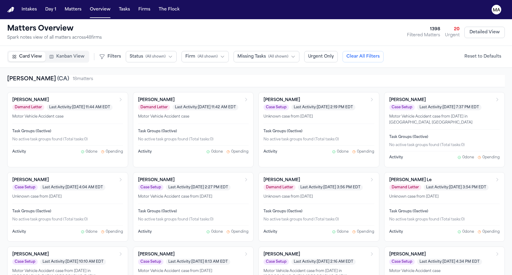
click at [126, 51] on button "Status ( All shown )" at bounding box center [151, 56] width 51 height 11
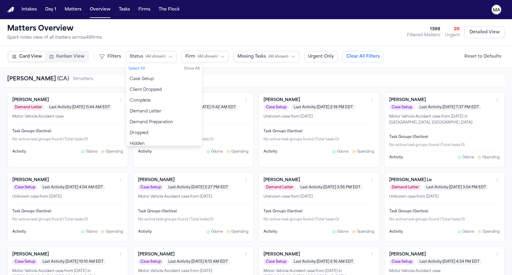
click at [130, 119] on span "Demand Preparation" at bounding box center [151, 122] width 43 height 6
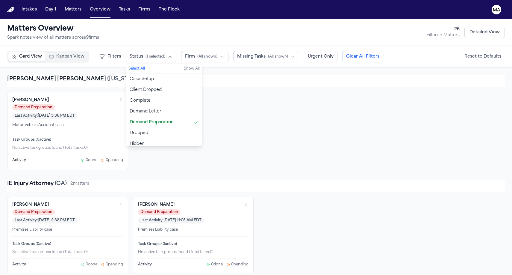
click at [253, 97] on div "[PERSON_NAME] Demand Preparation Last Activity: [DATE] 5:36 PM EDT Motor Vehicl…" at bounding box center [256, 131] width 498 height 78
click at [126, 51] on button "Status ( 1 selected )" at bounding box center [151, 56] width 51 height 11
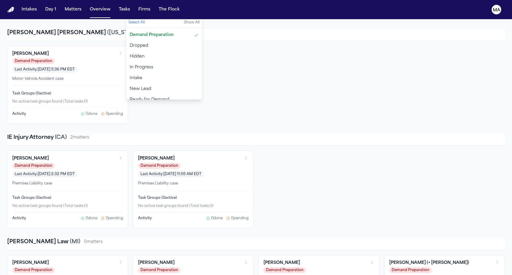
click at [130, 97] on span "Ready for Demand" at bounding box center [150, 100] width 40 height 6
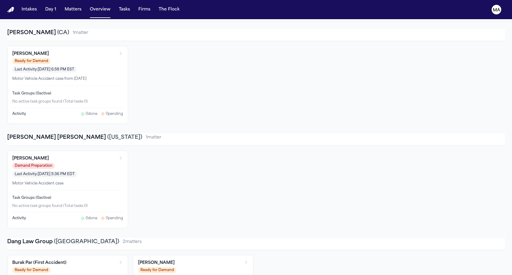
click at [167, 48] on div "[PERSON_NAME] Ready for Demand Last Activity: [DATE] 6:58 PM EST Motor Vehicle …" at bounding box center [256, 85] width 498 height 78
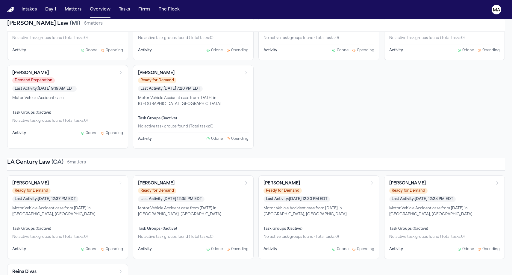
scroll to position [886, 0]
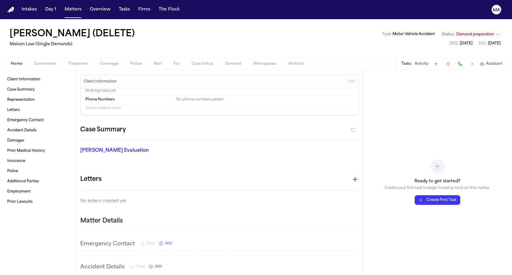
click at [494, 32] on span "Demand preparation" at bounding box center [476, 34] width 38 height 5
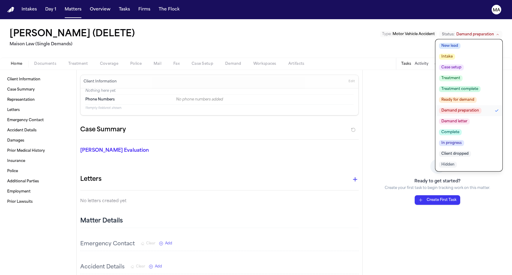
click at [462, 129] on span "Complete" at bounding box center [450, 132] width 23 height 6
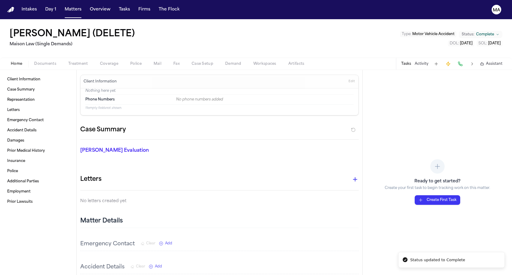
click at [113, 24] on div "[PERSON_NAME] (DELETE) Maison Law (Single Demands) Type : Motor Vehicle Acciden…" at bounding box center [256, 38] width 512 height 38
click at [88, 7] on button "Overview" at bounding box center [100, 9] width 25 height 11
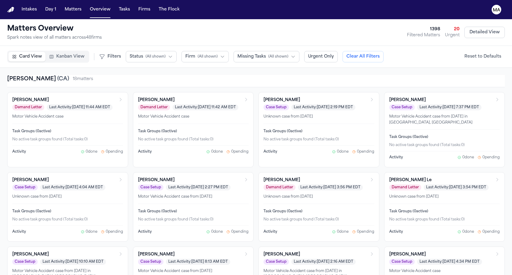
click at [146, 54] on span "( All shown )" at bounding box center [156, 56] width 20 height 5
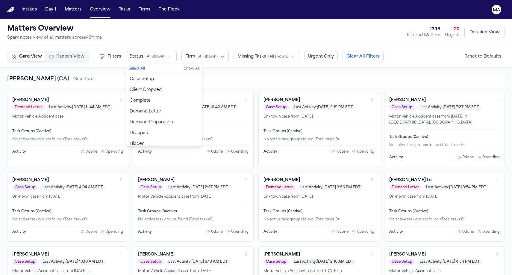
click at [130, 119] on span "Demand Preparation" at bounding box center [151, 122] width 43 height 6
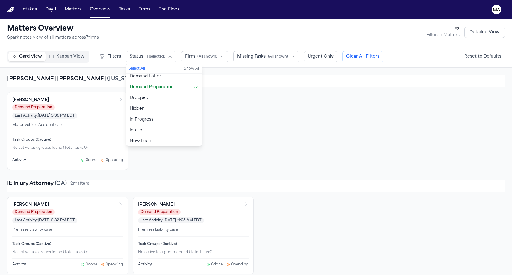
scroll to position [41, 0]
click at [130, 143] on span "Ready for Demand" at bounding box center [150, 146] width 40 height 6
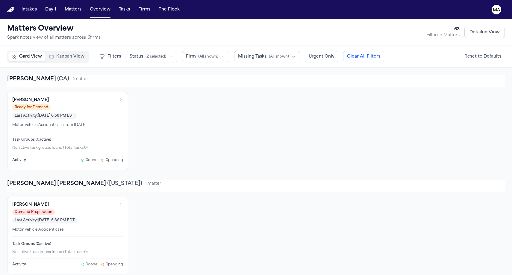
click at [156, 92] on div "[PERSON_NAME] Ready for Demand Last Activity: [DATE] 6:58 PM EST Motor Vehicle …" at bounding box center [256, 131] width 498 height 78
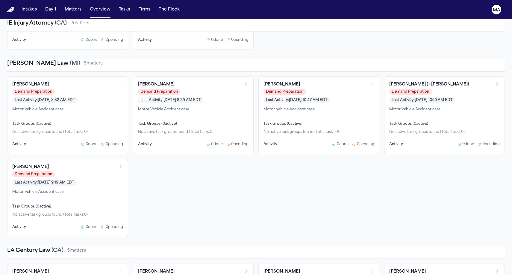
scroll to position [0, 0]
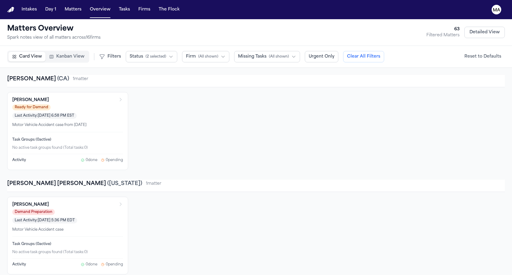
click at [56, 54] on span "Kanban View" at bounding box center [70, 57] width 28 height 6
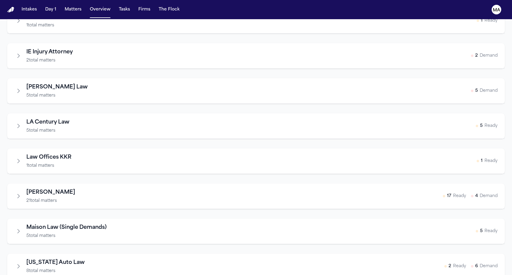
scroll to position [256, 0]
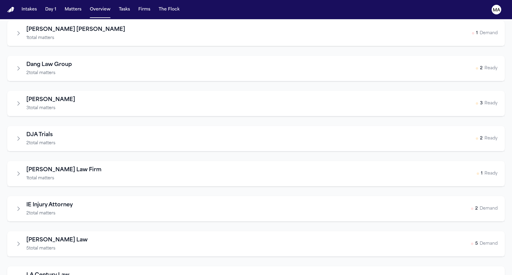
scroll to position [0, 0]
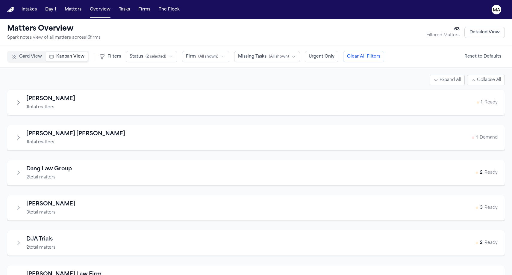
click at [7, 160] on div "Dang Law Group 2 total matters 2 Ready" at bounding box center [256, 172] width 498 height 25
click at [16, 170] on icon "Expand firm" at bounding box center [19, 173] width 6 height 6
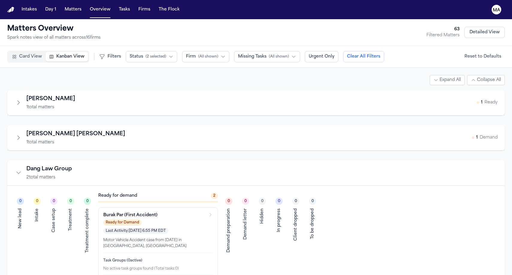
click at [16, 170] on icon "Collapse firm" at bounding box center [19, 173] width 6 height 6
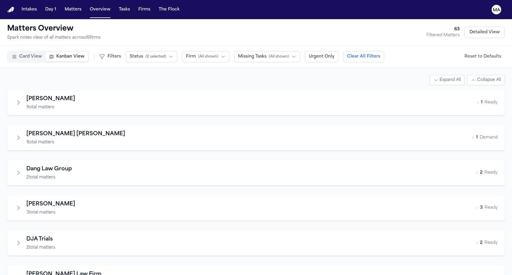
click at [14, 239] on button "Expand firm" at bounding box center [18, 243] width 8 height 8
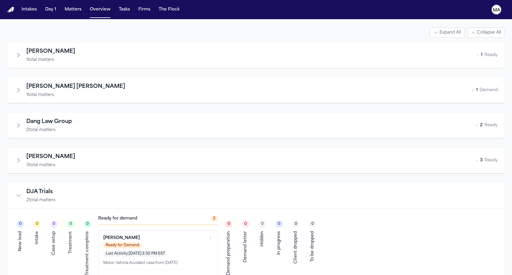
scroll to position [49, 0]
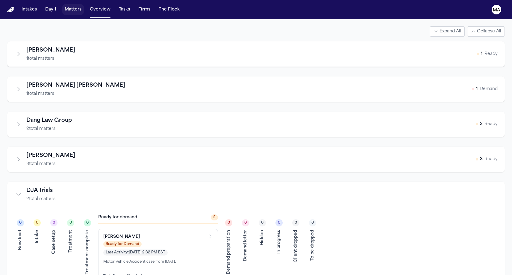
click at [62, 5] on button "Matters" at bounding box center [73, 9] width 22 height 11
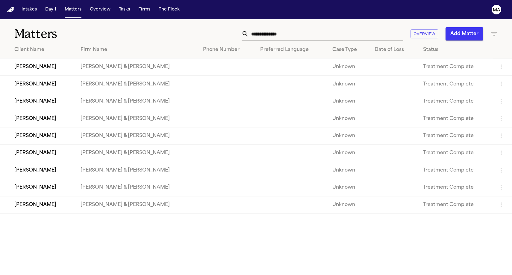
click at [368, 27] on input "text" at bounding box center [326, 33] width 155 height 13
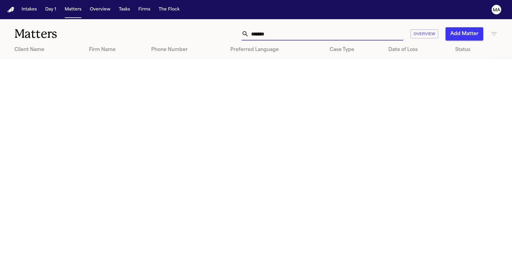
type input "*******"
click at [495, 30] on icon "button" at bounding box center [494, 33] width 7 height 7
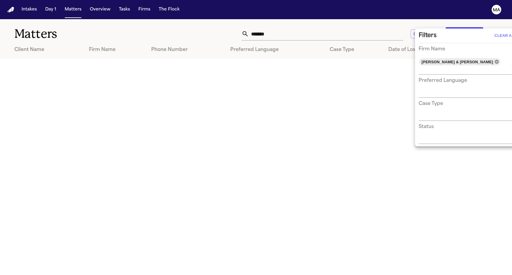
click at [495, 60] on icon at bounding box center [497, 62] width 4 height 4
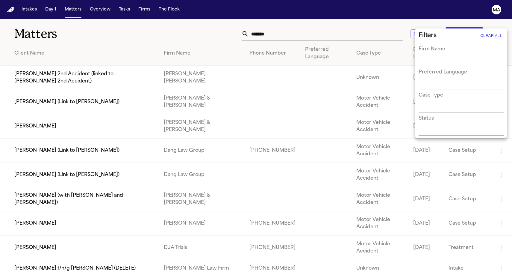
click at [360, 27] on div at bounding box center [256, 137] width 512 height 275
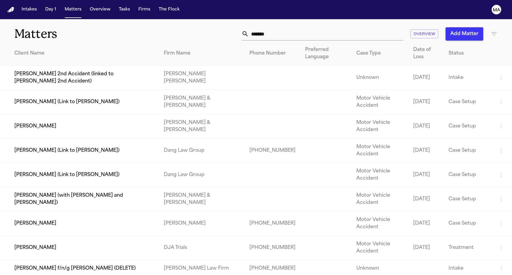
click at [361, 27] on input "*******" at bounding box center [326, 33] width 155 height 13
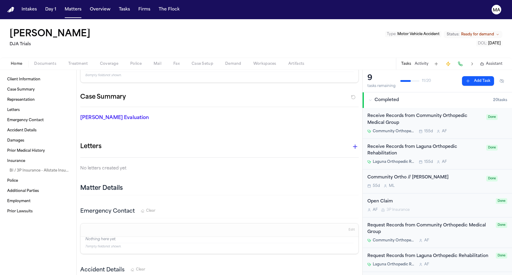
scroll to position [143, 0]
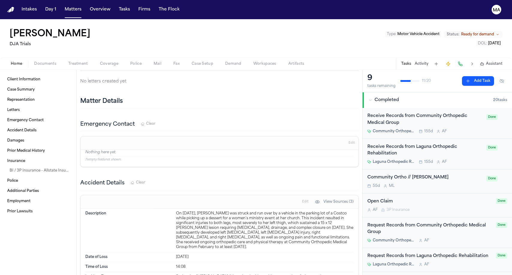
click at [34, 61] on span "Documents" at bounding box center [45, 63] width 22 height 5
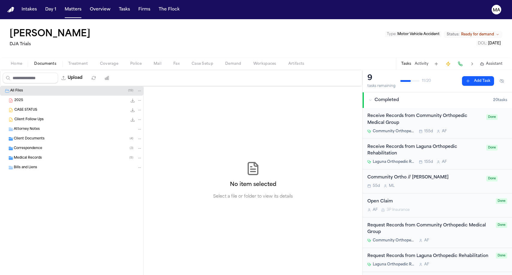
click at [35, 115] on div "Client Follow Ups 37.9 KB • DOCX" at bounding box center [72, 120] width 144 height 10
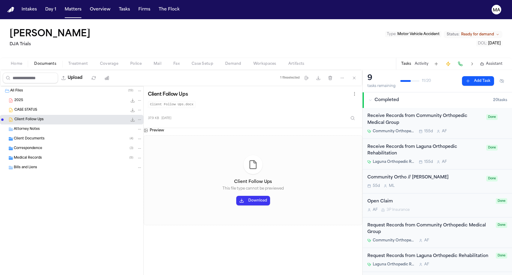
click at [27, 108] on span "CASE STATUS" at bounding box center [25, 110] width 23 height 5
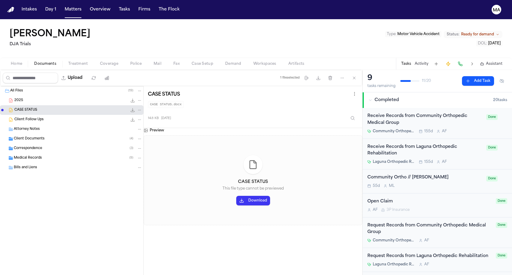
click at [31, 134] on div "Client Documents ( 4 )" at bounding box center [72, 139] width 144 height 10
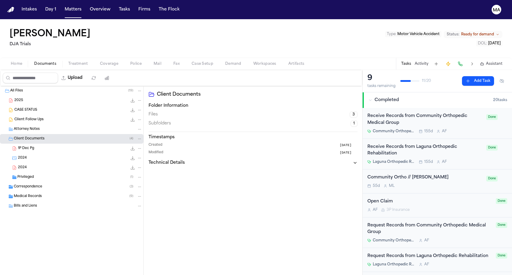
click at [32, 145] on div "1P Dec Pg 81.9 KB • PDF" at bounding box center [80, 148] width 124 height 6
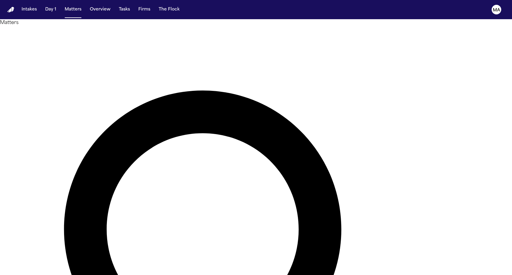
type input "*******"
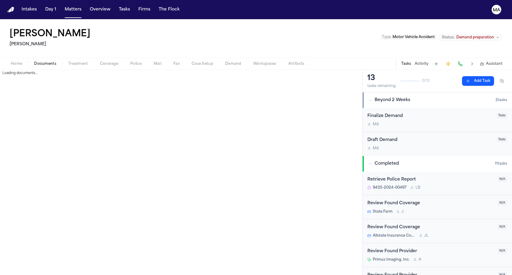
click at [34, 61] on span "Documents" at bounding box center [45, 63] width 22 height 5
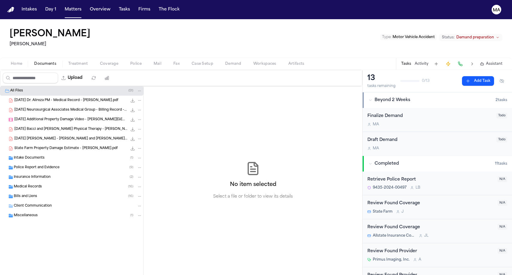
click at [490, 35] on span "Demand preparation" at bounding box center [476, 37] width 38 height 5
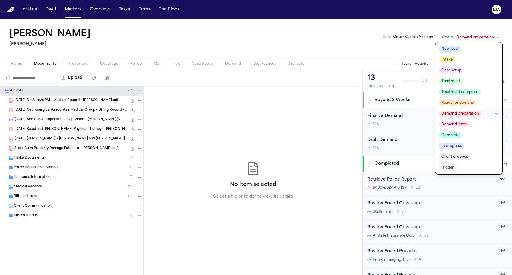
click at [470, 121] on span "Demand letter" at bounding box center [454, 124] width 31 height 6
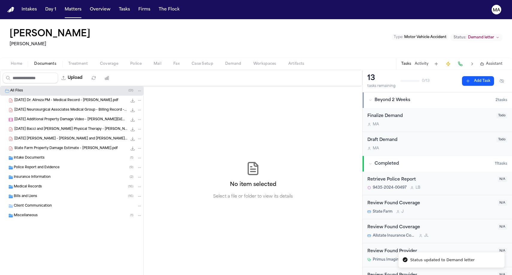
click at [280, 19] on div "[PERSON_NAME] [PERSON_NAME] Type : Motor Vehicle Accident Status: Demand letter" at bounding box center [256, 38] width 512 height 38
click at [62, 4] on button "Matters" at bounding box center [73, 9] width 22 height 11
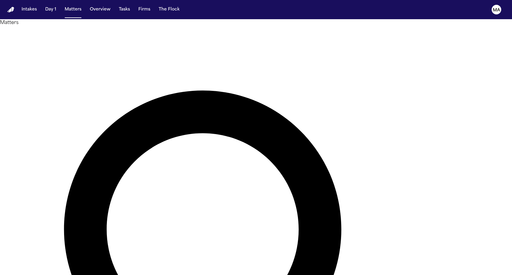
drag, startPoint x: 361, startPoint y: 27, endPoint x: 330, endPoint y: 25, distance: 31.5
type input "**********"
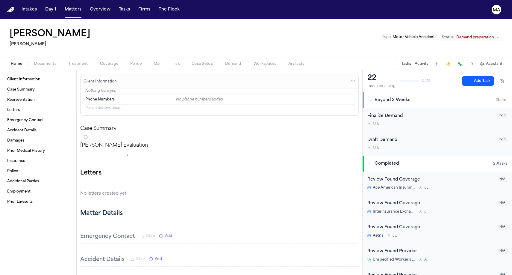
click at [483, 35] on span "Demand preparation" at bounding box center [476, 37] width 38 height 5
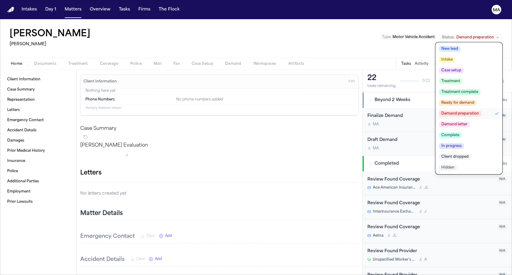
click at [470, 121] on span "Demand letter" at bounding box center [454, 124] width 31 height 6
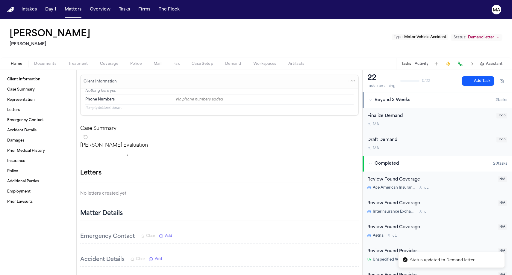
click at [221, 20] on div "[PERSON_NAME] Yanni Law Type : Motor Vehicle Accident Status: Demand letter" at bounding box center [256, 38] width 512 height 38
click at [62, 5] on button "Matters" at bounding box center [73, 9] width 22 height 11
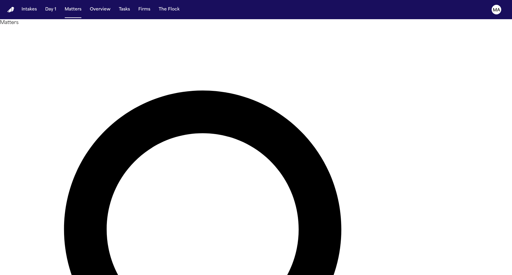
drag, startPoint x: 382, startPoint y: 25, endPoint x: 276, endPoint y: 24, distance: 106.4
type input "**********"
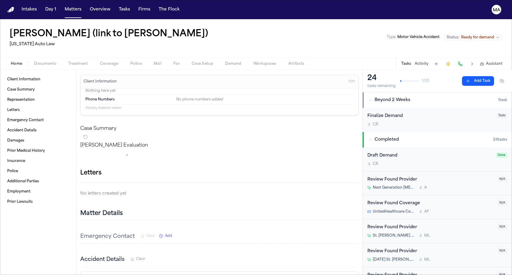
click at [494, 35] on span "Ready for demand" at bounding box center [478, 37] width 33 height 5
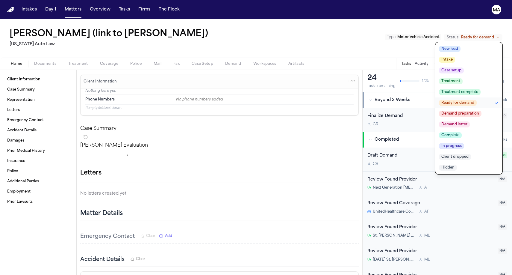
click at [493, 119] on button "Demand letter" at bounding box center [469, 124] width 67 height 11
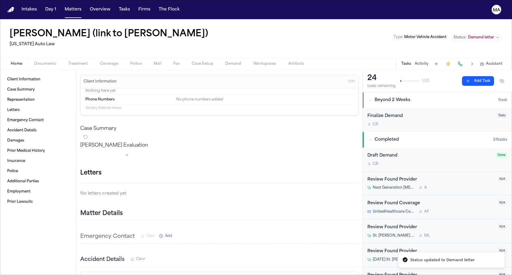
click at [315, 25] on div "[PERSON_NAME] (link to [PERSON_NAME]) [US_STATE] Auto Law Type : Motor Vehicle …" at bounding box center [256, 38] width 512 height 38
click at [62, 6] on button "Matters" at bounding box center [73, 9] width 22 height 11
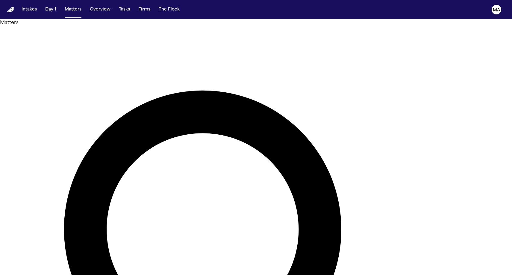
drag, startPoint x: 361, startPoint y: 28, endPoint x: 294, endPoint y: 26, distance: 66.5
drag, startPoint x: 339, startPoint y: 25, endPoint x: 322, endPoint y: 26, distance: 16.8
type input "******"
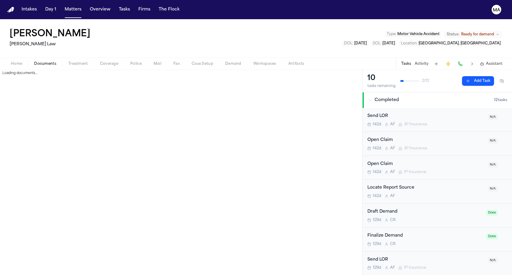
click at [34, 61] on span "Documents" at bounding box center [45, 63] width 22 height 5
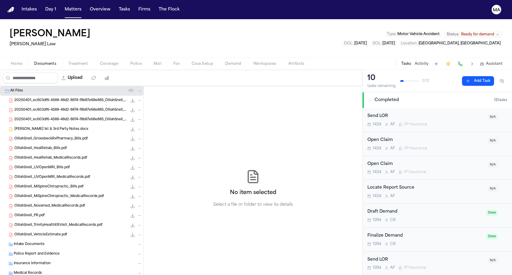
click at [482, 64] on icon "button" at bounding box center [482, 64] width 0 height 0
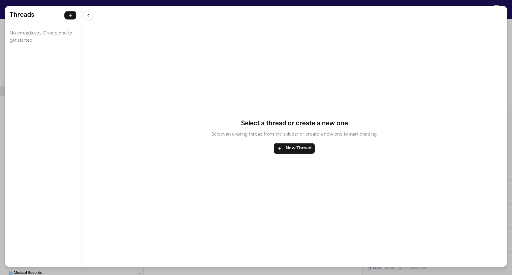
click at [365, 3] on div "Threads No threads yet. Create one to get started. Threads No threads yet. Crea…" at bounding box center [256, 137] width 512 height 275
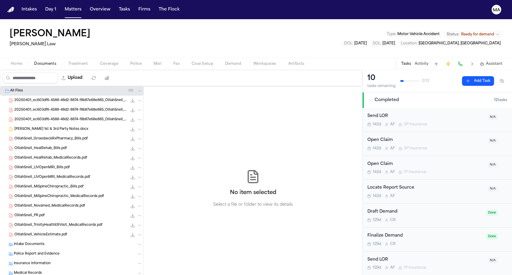
click at [494, 31] on div "Type : Motor Vehicle Accident Status: Ready for demand DOL : [DATE] SOL : [DATE…" at bounding box center [423, 39] width 160 height 16
click at [494, 32] on span "Ready for demand" at bounding box center [478, 34] width 33 height 5
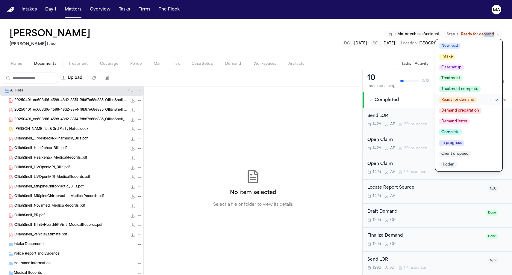
click at [470, 118] on span "Demand letter" at bounding box center [454, 121] width 31 height 6
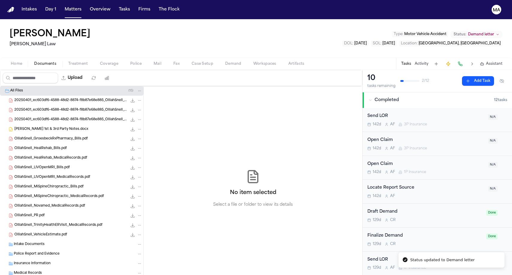
click at [253, 23] on div "[PERSON_NAME] Law Type : Motor Vehicle Accident Status: Demand letter DOL : [DA…" at bounding box center [256, 38] width 512 height 38
click at [62, 7] on button "Matters" at bounding box center [73, 9] width 22 height 11
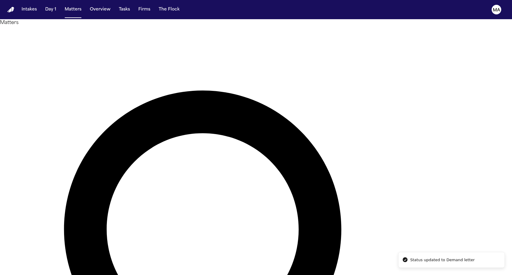
drag, startPoint x: 364, startPoint y: 21, endPoint x: 318, endPoint y: 31, distance: 46.9
type input "**********"
drag, startPoint x: 318, startPoint y: 31, endPoint x: 81, endPoint y: 56, distance: 238.1
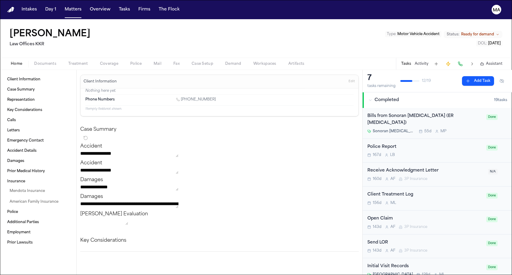
click at [33, 67] on span "button" at bounding box center [45, 67] width 29 height 1
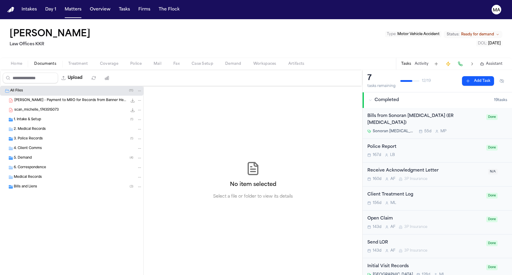
click at [40, 153] on div "5. Demand ( 4 )" at bounding box center [72, 158] width 144 height 10
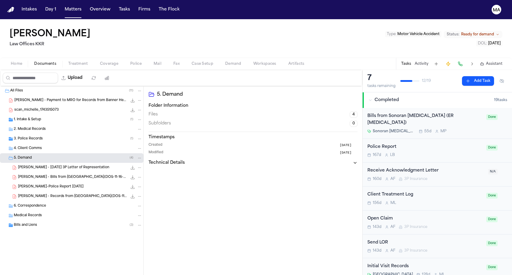
click at [41, 194] on span "[PERSON_NAME] - Records from [GEOGRAPHIC_DATA](DOS-11-16-24)" at bounding box center [72, 196] width 109 height 5
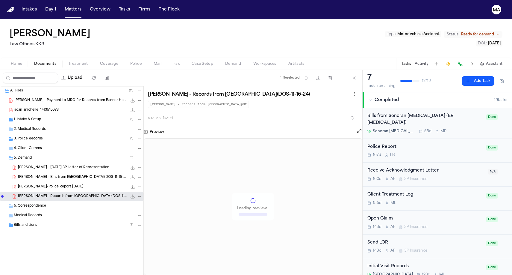
click at [52, 175] on span "[PERSON_NAME] - Bills from [GEOGRAPHIC_DATA](DOS-11-16-24)" at bounding box center [72, 177] width 109 height 5
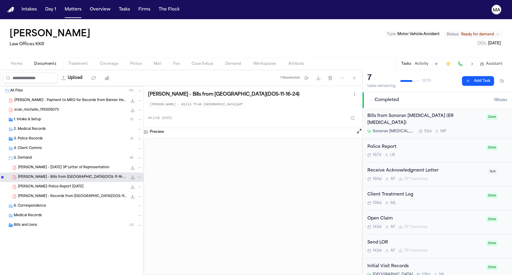
click at [31, 134] on div "3. Police Records ( 1 )" at bounding box center [72, 139] width 144 height 10
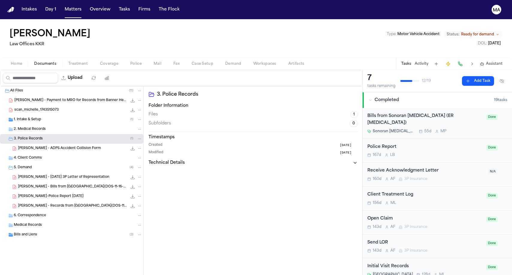
click at [26, 117] on span "1. Intake & Setup" at bounding box center [27, 119] width 27 height 5
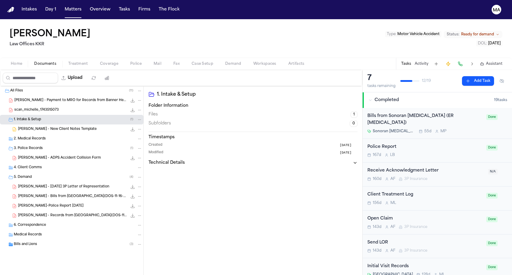
click at [36, 215] on div "All Files ( 11 ) [PERSON_NAME] - Payment to MRO for Records from Banner Health …" at bounding box center [72, 182] width 144 height 193
click at [38, 242] on div "Bills and Liens ( 3 )" at bounding box center [78, 244] width 129 height 5
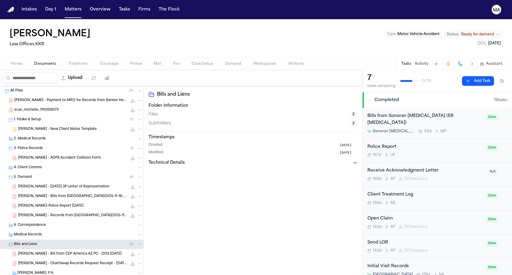
click at [44, 261] on span "[PERSON_NAME] - ChartSwap Records Request Receipt - [DATE]" at bounding box center [72, 263] width 109 height 5
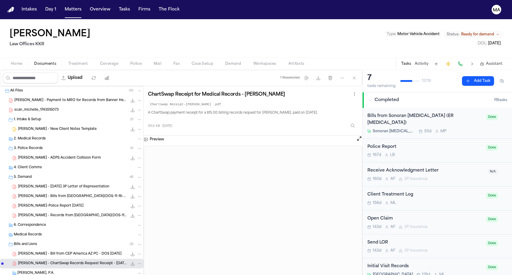
click at [44, 249] on div "[PERSON_NAME] - Bill from CEP America AZ PC - DOS [DATE] 12.0 KB • PDF" at bounding box center [72, 254] width 144 height 10
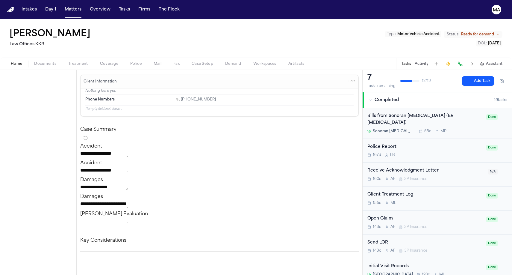
click at [12, 61] on span "Home" at bounding box center [16, 63] width 11 height 5
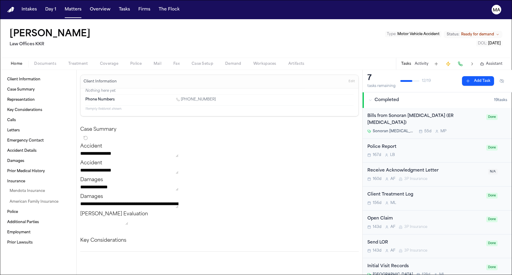
click at [494, 32] on span "Ready for demand" at bounding box center [478, 34] width 33 height 5
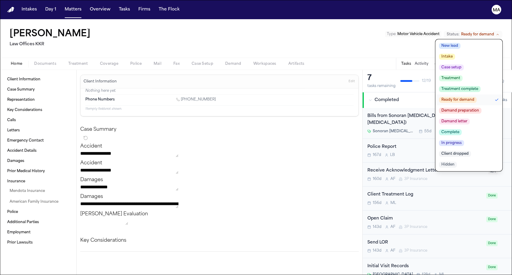
click at [470, 118] on span "Demand letter" at bounding box center [454, 121] width 31 height 6
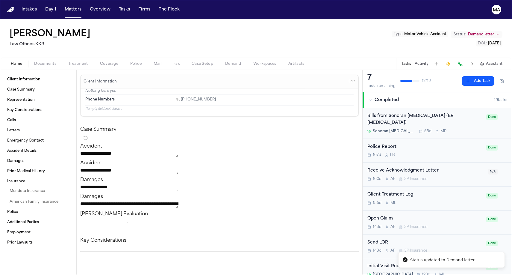
click at [249, 25] on div "[PERSON_NAME] Law Offices KKR Type : Motor Vehicle Accident Status: Demand lett…" at bounding box center [256, 38] width 512 height 38
click at [81, 19] on div "[PERSON_NAME] Law Offices KKR Type : Motor Vehicle Accident Status: Demand lett…" at bounding box center [256, 38] width 512 height 38
